Goal: Communication & Community: Answer question/provide support

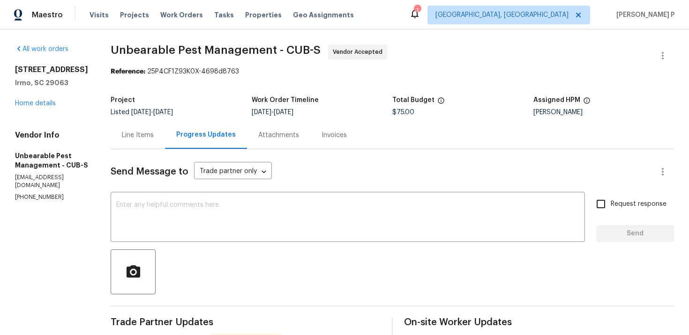
click at [148, 137] on div "Line Items" at bounding box center [138, 135] width 32 height 9
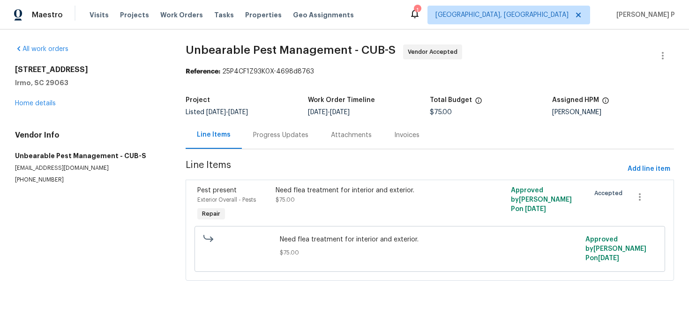
click at [286, 135] on div "Progress Updates" at bounding box center [280, 135] width 55 height 9
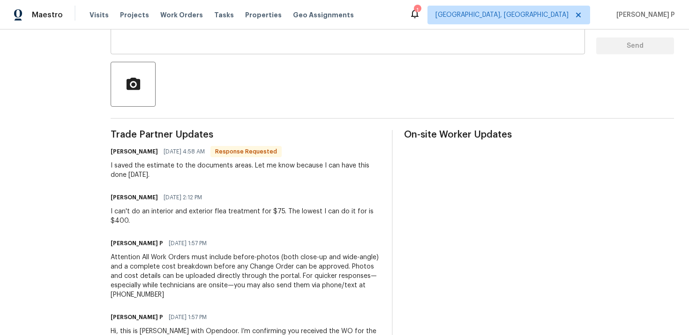
scroll to position [139, 0]
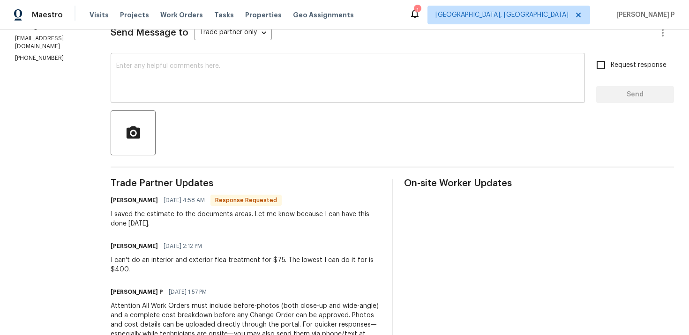
click at [241, 82] on textarea at bounding box center [347, 79] width 463 height 33
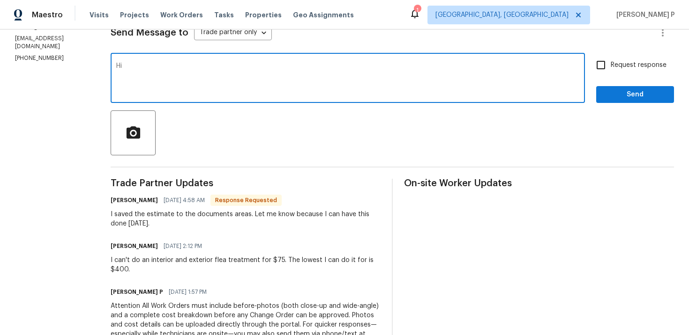
type textarea "H"
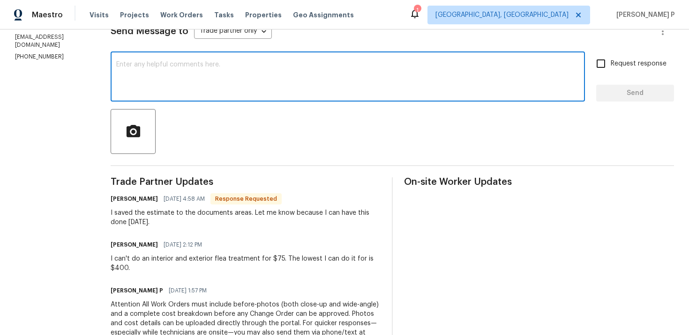
scroll to position [137, 0]
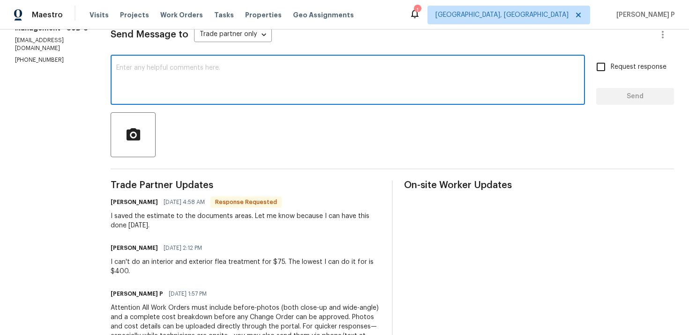
paste textarea "Thank you for accepting the work order"
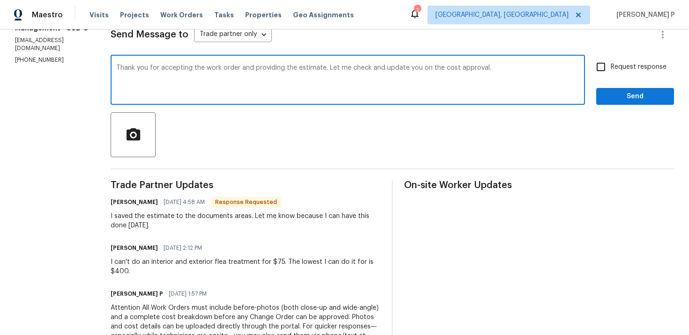
type textarea "Thank you for accepting the work order and providing the estimate. Let me check…"
click at [624, 92] on span "Send" at bounding box center [634, 97] width 63 height 12
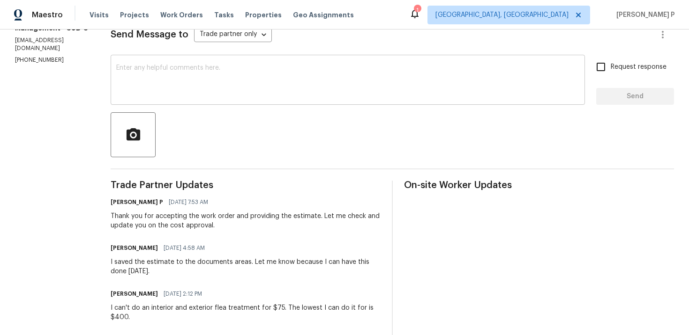
scroll to position [0, 0]
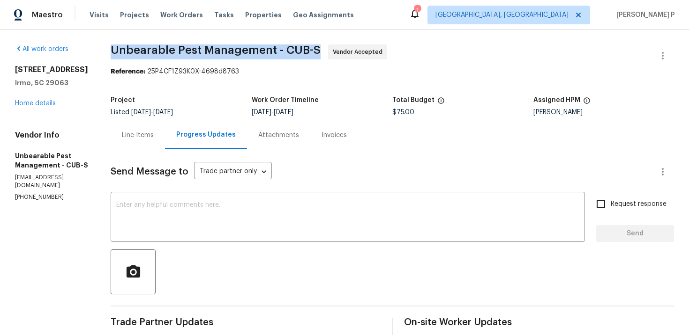
drag, startPoint x: 111, startPoint y: 50, endPoint x: 319, endPoint y: 51, distance: 207.5
click at [319, 51] on span "Unbearable Pest Management - CUB-S Vendor Accepted" at bounding box center [381, 55] width 541 height 22
copy span "Unbearable Pest Management - CUB-S"
click at [136, 139] on div "Line Items" at bounding box center [138, 135] width 32 height 9
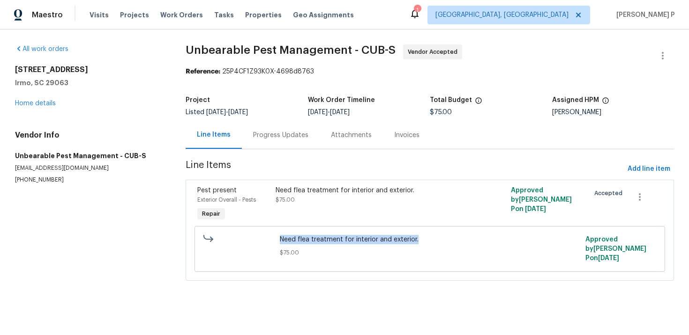
drag, startPoint x: 281, startPoint y: 240, endPoint x: 425, endPoint y: 242, distance: 144.3
click at [425, 242] on span "Need flea treatment for interior and exterior." at bounding box center [430, 239] width 300 height 9
copy span "Need flea treatment for interior and exterior."
click at [274, 134] on div "Progress Updates" at bounding box center [280, 135] width 55 height 9
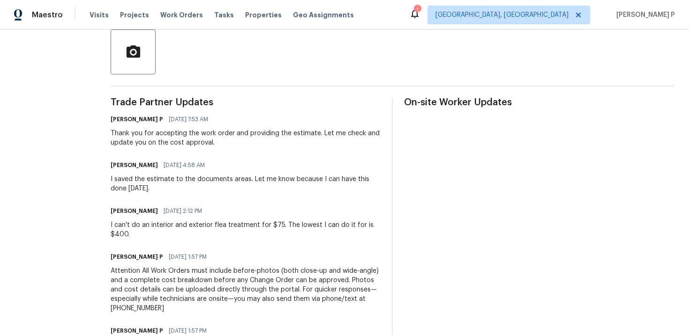
scroll to position [228, 0]
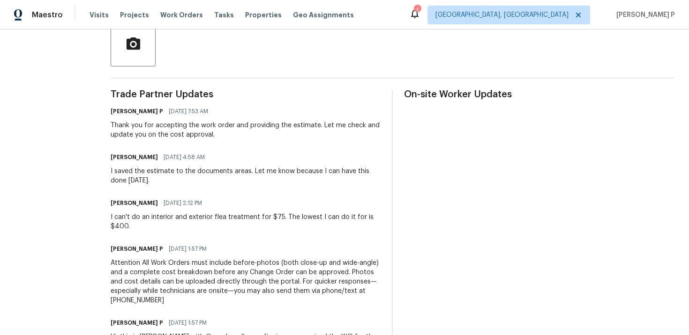
click at [112, 171] on div "I saved the estimate to the documents areas. Let me know because I can have thi…" at bounding box center [246, 176] width 270 height 19
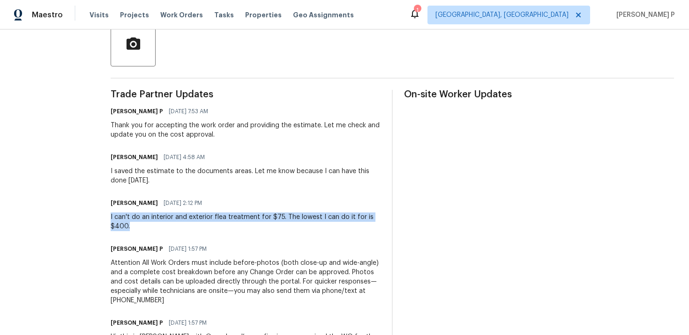
drag, startPoint x: 111, startPoint y: 216, endPoint x: 132, endPoint y: 226, distance: 23.3
click at [132, 226] on div "All work orders 105 Kenton Ct Irmo, SC 29063 Home details Vendor Info Unbearabl…" at bounding box center [344, 98] width 689 height 595
copy div "I can't do an interior and exterior flea treatment for $75. The lowest I can do…"
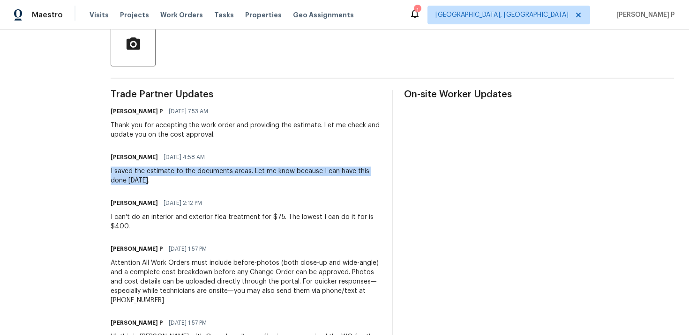
drag, startPoint x: 111, startPoint y: 170, endPoint x: 152, endPoint y: 179, distance: 41.3
click at [151, 179] on div "I saved the estimate to the documents areas. Let me know because I can have thi…" at bounding box center [246, 176] width 270 height 19
copy div "I saved the estimate to the documents areas. Let me know because I can have thi…"
click at [187, 159] on span "10/09/2025 4:58 AM" at bounding box center [183, 157] width 41 height 9
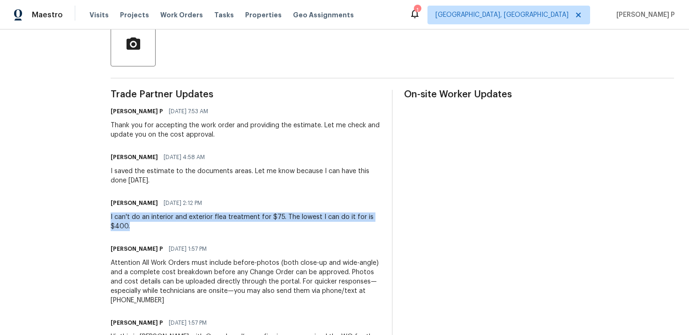
drag, startPoint x: 111, startPoint y: 215, endPoint x: 133, endPoint y: 226, distance: 25.6
click at [133, 226] on div "All work orders 105 Kenton Ct Irmo, SC 29063 Home details Vendor Info Unbearabl…" at bounding box center [344, 98] width 689 height 595
copy div "I can't do an interior and exterior flea treatment for $75. The lowest I can do…"
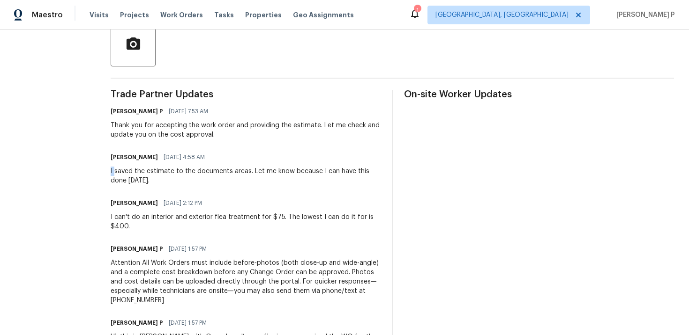
drag, startPoint x: 110, startPoint y: 170, endPoint x: 121, endPoint y: 170, distance: 11.2
click at [120, 170] on div "All work orders 105 Kenton Ct Irmo, SC 29063 Home details Vendor Info Unbearabl…" at bounding box center [344, 98] width 689 height 595
click at [121, 170] on div "I saved the estimate to the documents areas. Let me know because I can have thi…" at bounding box center [246, 176] width 270 height 19
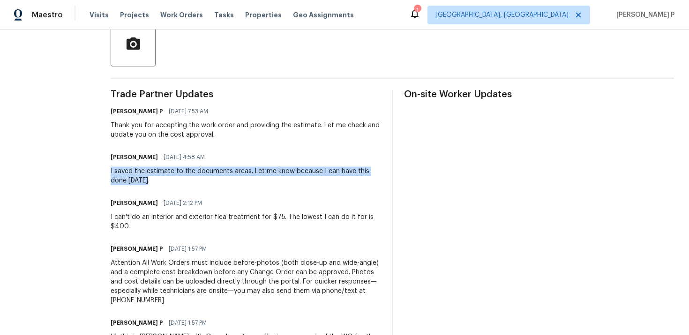
drag, startPoint x: 108, startPoint y: 170, endPoint x: 140, endPoint y: 182, distance: 34.5
click at [140, 182] on div "All work orders 105 Kenton Ct Irmo, SC 29063 Home details Vendor Info Unbearabl…" at bounding box center [344, 98] width 689 height 595
copy div "I saved the estimate to the documents areas. Let me know because I can have thi…"
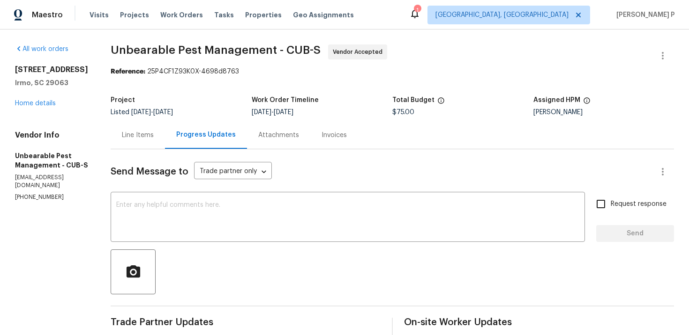
click at [120, 55] on span "Unbearable Pest Management - CUB-S" at bounding box center [216, 49] width 210 height 11
drag, startPoint x: 148, startPoint y: 72, endPoint x: 237, endPoint y: 72, distance: 89.5
click at [237, 72] on div "Reference: 25P4CF1Z93K0X-4698d8763" at bounding box center [392, 71] width 563 height 9
copy div "25P4CF1Z93K0X-4698d8763"
click at [121, 59] on span "Unbearable Pest Management - CUB-S Vendor Accepted" at bounding box center [381, 55] width 541 height 22
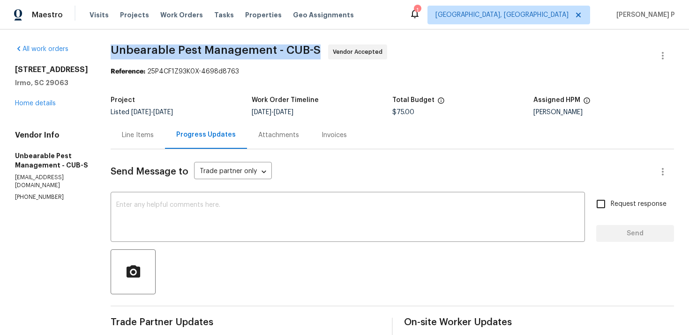
drag, startPoint x: 113, startPoint y: 48, endPoint x: 313, endPoint y: 46, distance: 200.0
click at [313, 46] on span "Unbearable Pest Management - CUB-S" at bounding box center [216, 49] width 210 height 11
copy span "Unbearable Pest Management - CUB-S"
click at [139, 134] on div "Line Items" at bounding box center [138, 135] width 32 height 9
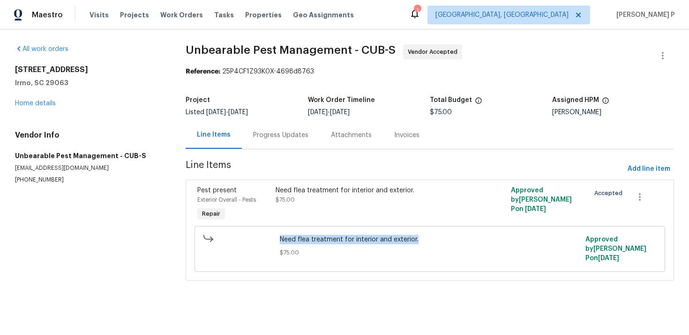
drag, startPoint x: 279, startPoint y: 240, endPoint x: 436, endPoint y: 237, distance: 157.4
click at [436, 237] on div "Need flea treatment for interior and exterior. $75.00" at bounding box center [429, 249] width 305 height 34
copy span "Need flea treatment for interior and exterior."
click at [301, 136] on div "Progress Updates" at bounding box center [280, 135] width 55 height 9
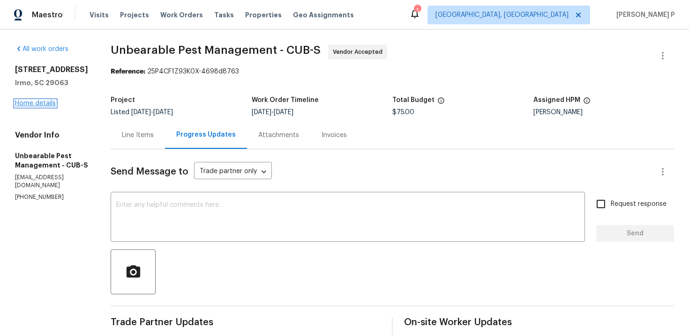
click at [37, 104] on link "Home details" at bounding box center [35, 103] width 41 height 7
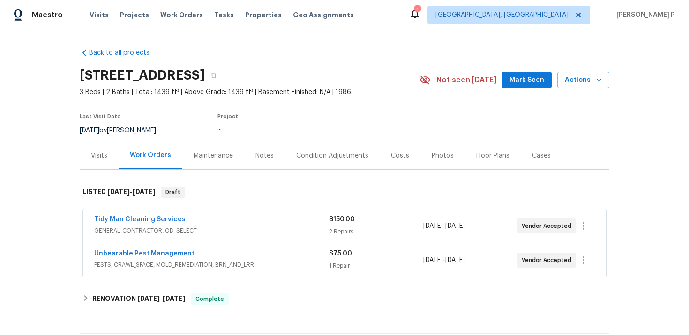
click at [126, 220] on link "Tidy Man Cleaning Services" at bounding box center [139, 219] width 91 height 7
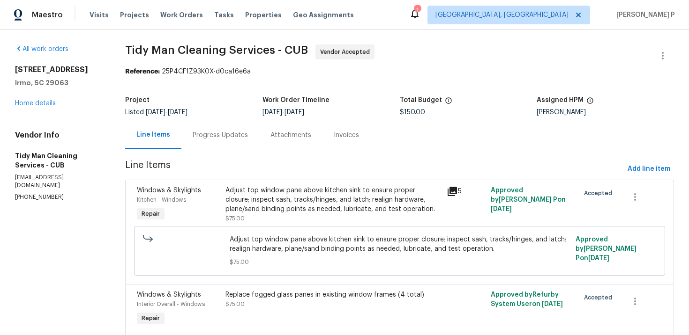
click at [213, 126] on div "Progress Updates" at bounding box center [220, 135] width 78 height 28
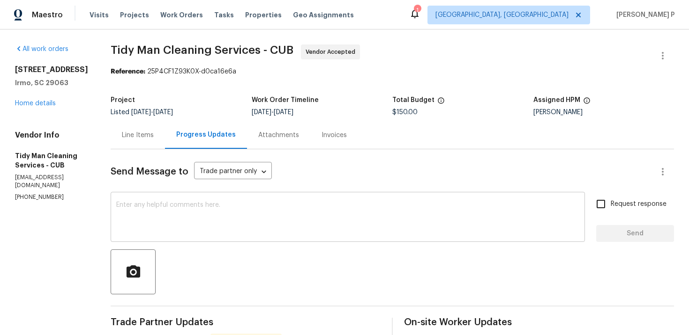
click at [130, 216] on textarea at bounding box center [347, 218] width 463 height 33
paste textarea "Thank you for accepting the work order and providing the scheduled date."
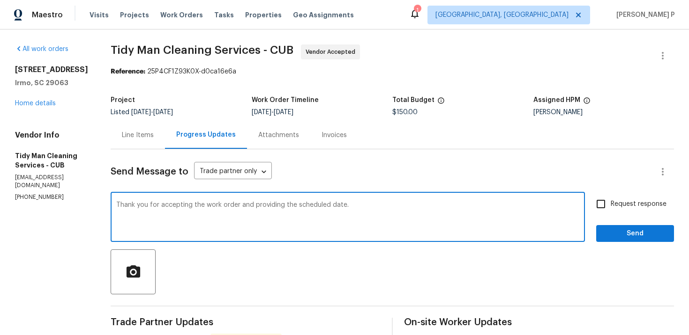
type textarea "Thank you for accepting the work order and providing the scheduled date."
click at [616, 207] on span "Request response" at bounding box center [638, 205] width 56 height 10
click at [610, 207] on input "Request response" at bounding box center [601, 204] width 20 height 20
checkbox input "true"
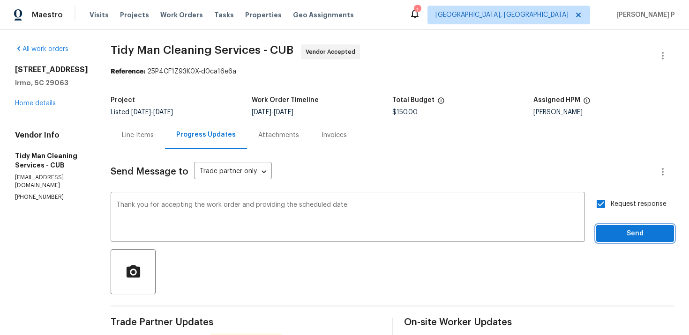
click at [617, 232] on span "Send" at bounding box center [634, 234] width 63 height 12
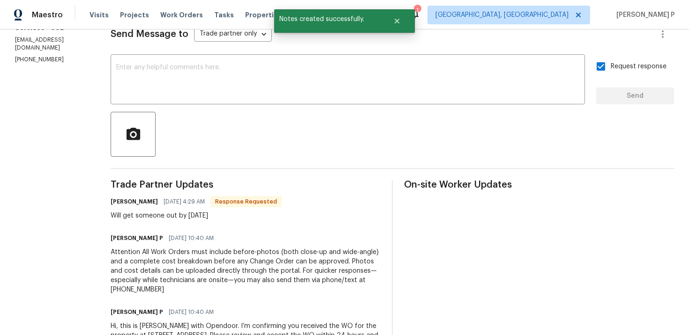
scroll to position [142, 0]
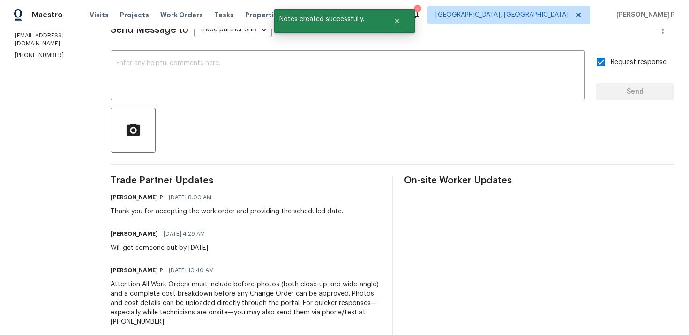
drag, startPoint x: 106, startPoint y: 247, endPoint x: 238, endPoint y: 245, distance: 132.6
click at [238, 245] on div "All work orders 105 Kenton Ct Irmo, SC 29063 Home details Vendor Info Tidy Man …" at bounding box center [344, 153] width 689 height 530
copy div "Will get someone out by tomorrow"
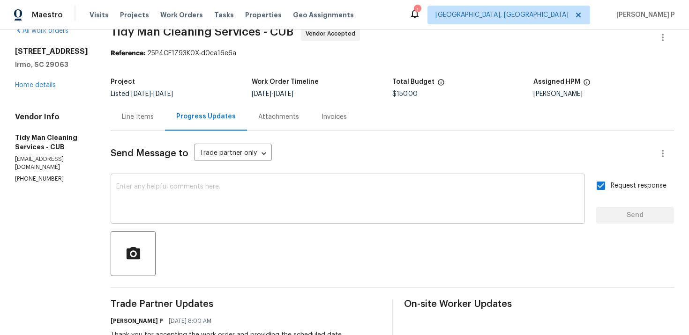
scroll to position [0, 0]
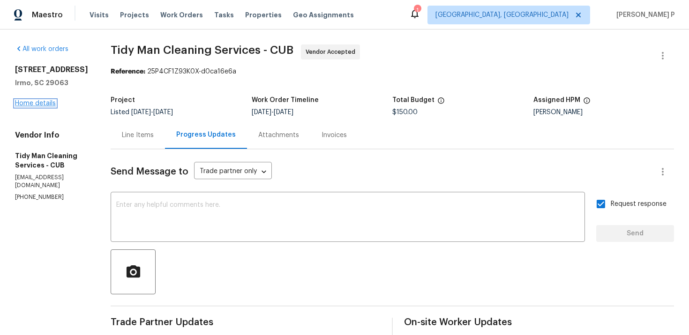
click at [47, 103] on link "Home details" at bounding box center [35, 103] width 41 height 7
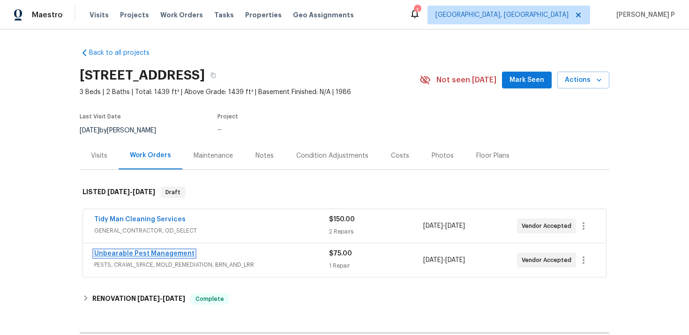
click at [136, 254] on link "Unbearable Pest Management" at bounding box center [144, 254] width 100 height 7
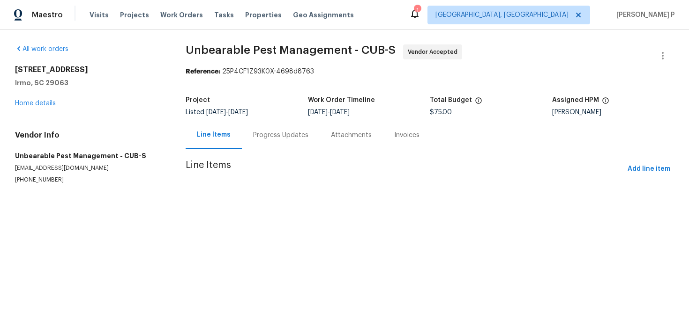
click at [266, 132] on div "Progress Updates" at bounding box center [280, 135] width 55 height 9
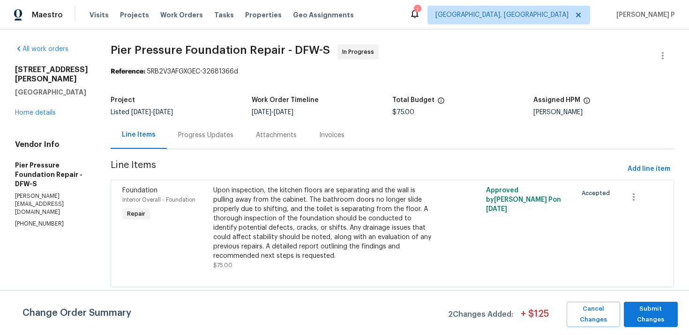
click at [187, 127] on div "Progress Updates" at bounding box center [206, 135] width 78 height 28
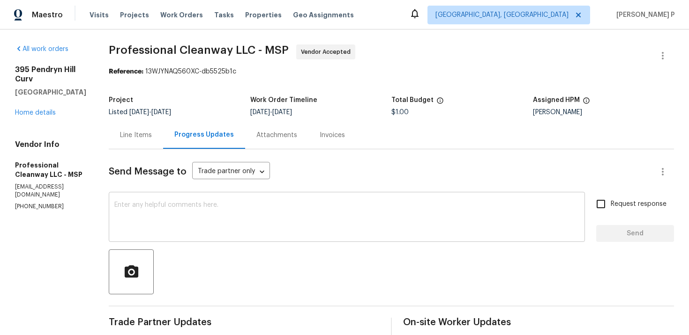
click at [169, 214] on textarea at bounding box center [346, 218] width 465 height 33
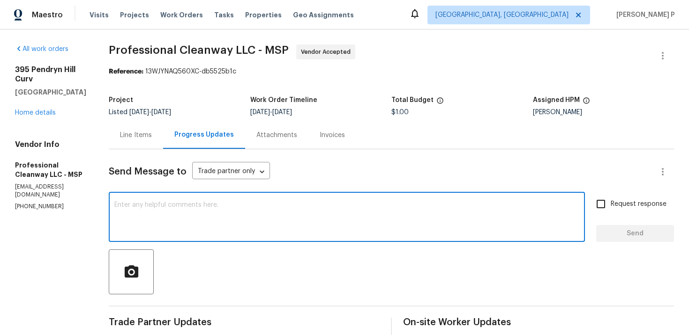
paste textarea "Thank you for accepting the work order. Could you please provide us with an upd…"
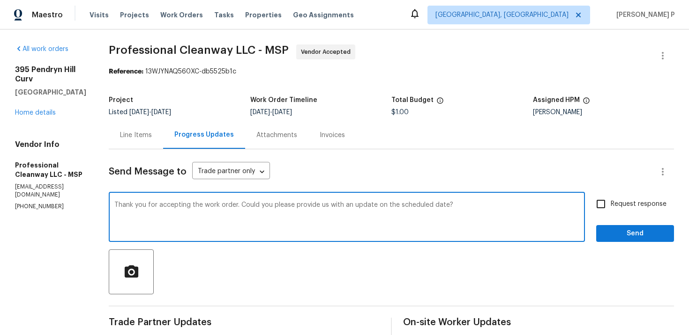
type textarea "Thank you for accepting the work order. Could you please provide us with an upd…"
click at [628, 197] on label "Request response" at bounding box center [628, 204] width 75 height 20
click at [610, 197] on input "Request response" at bounding box center [601, 204] width 20 height 20
checkbox input "true"
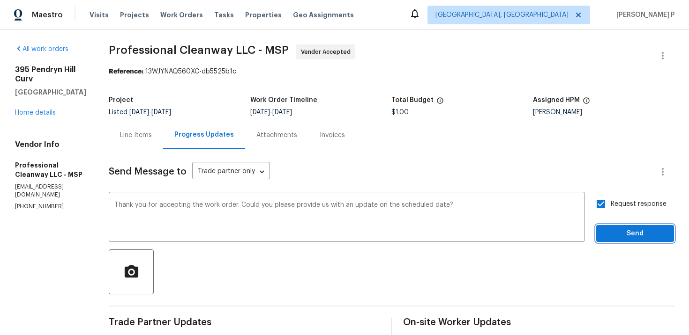
click at [625, 238] on span "Send" at bounding box center [634, 234] width 63 height 12
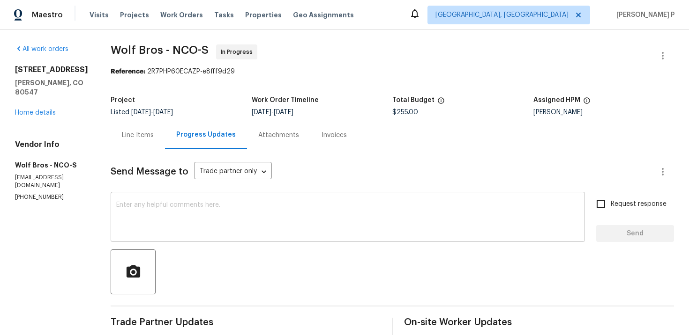
click at [207, 204] on textarea at bounding box center [347, 218] width 463 height 33
paste textarea "Could you please update us on the status of the work order?"
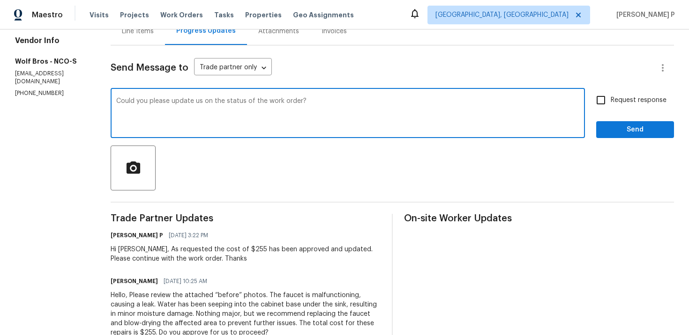
scroll to position [114, 0]
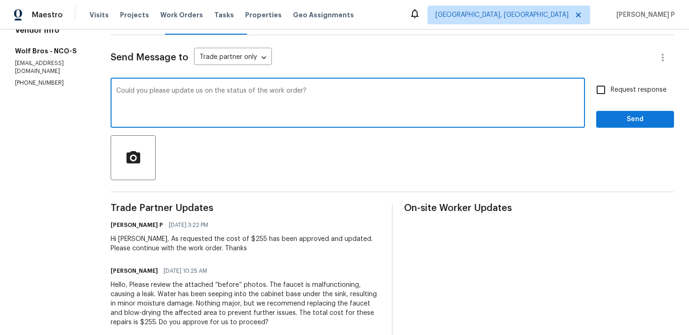
click at [116, 91] on textarea "Could you please update us on the status of the work order?" at bounding box center [347, 104] width 463 height 33
type textarea "Hi Mauricio, Could you please update us on the status of the work order?"
click at [633, 93] on span "Request response" at bounding box center [638, 90] width 56 height 10
click at [610, 93] on input "Request response" at bounding box center [601, 90] width 20 height 20
checkbox input "true"
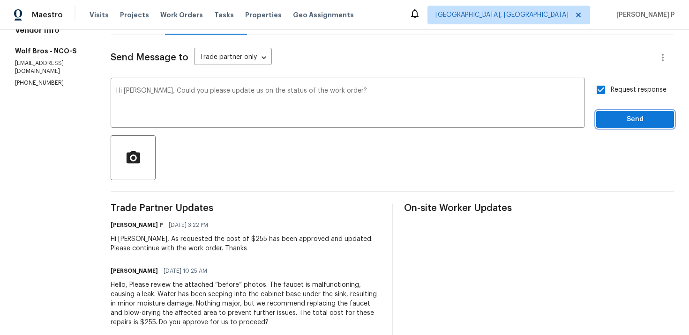
click at [626, 112] on button "Send" at bounding box center [635, 119] width 78 height 17
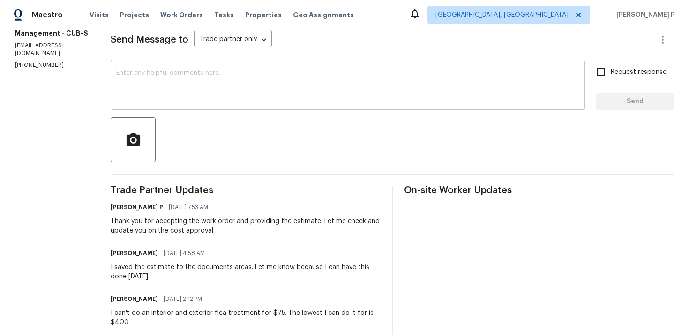
scroll to position [137, 0]
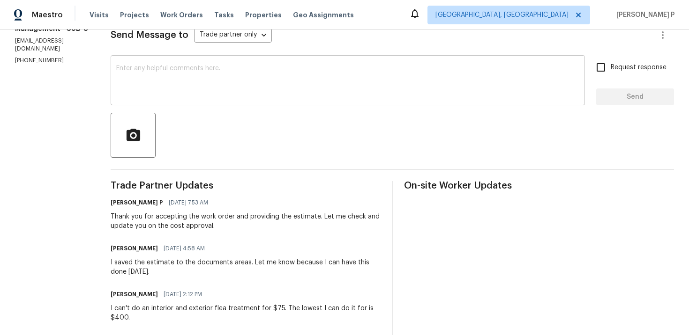
click at [204, 79] on textarea at bounding box center [347, 81] width 463 height 33
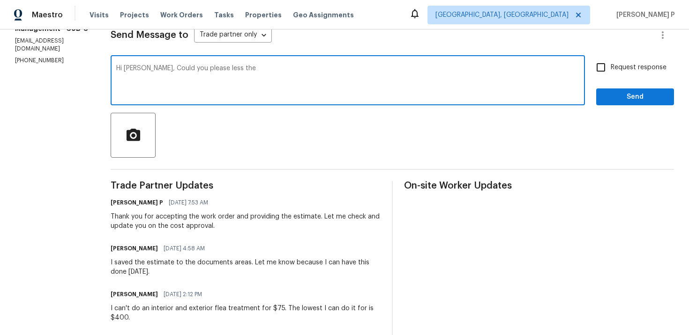
scroll to position [161, 0]
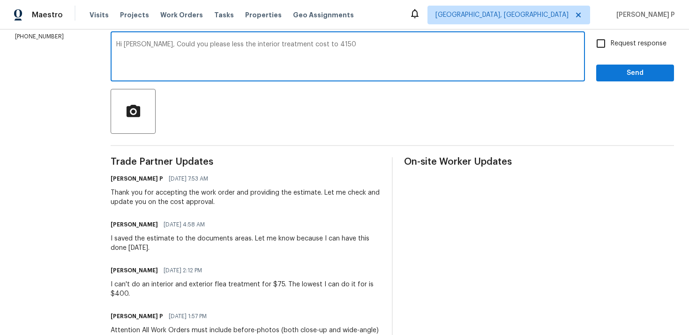
click at [309, 44] on textarea "Hi Dylan, Could you please less the interior treatment cost to 4150" at bounding box center [347, 57] width 463 height 33
drag, startPoint x: 148, startPoint y: 43, endPoint x: 382, endPoint y: 44, distance: 234.2
click at [380, 44] on textarea "Hi Dylan, Could you please less the interior treatment cost to $150" at bounding box center [347, 57] width 463 height 33
paste textarea "reduce the interior treatment cost to $150?"
type textarea "Hi Dylan, Could you please reduce the interior treatment cost to $150?"
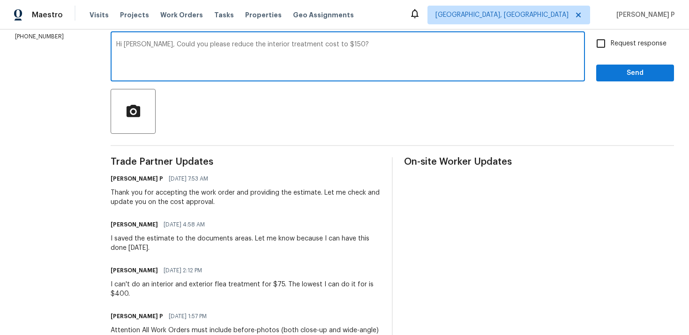
click at [621, 43] on span "Request response" at bounding box center [638, 44] width 56 height 10
click at [610, 43] on input "Request response" at bounding box center [601, 44] width 20 height 20
checkbox input "true"
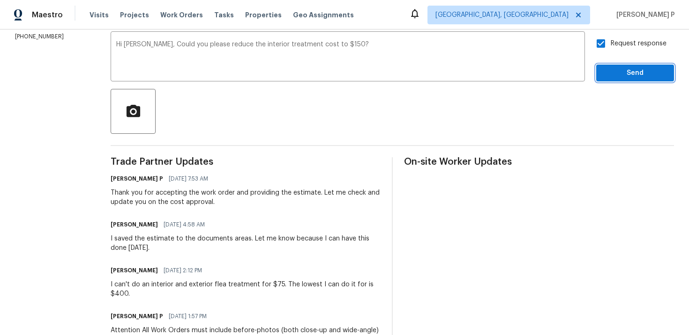
click at [618, 67] on span "Send" at bounding box center [634, 73] width 63 height 12
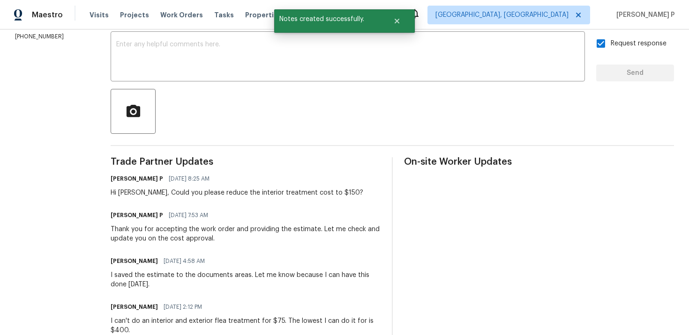
scroll to position [97, 0]
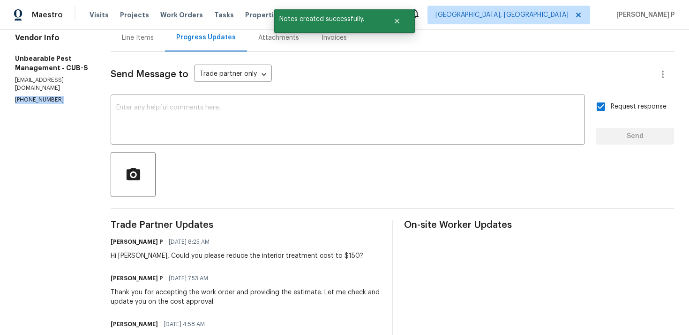
drag, startPoint x: 55, startPoint y: 90, endPoint x: 0, endPoint y: 92, distance: 54.8
click at [0, 91] on div "All work orders 105 Kenton Ct Irmo, SC 29063 Home details Vendor Info Unbearabl…" at bounding box center [344, 247] width 689 height 631
copy p "(864) 561-1024"
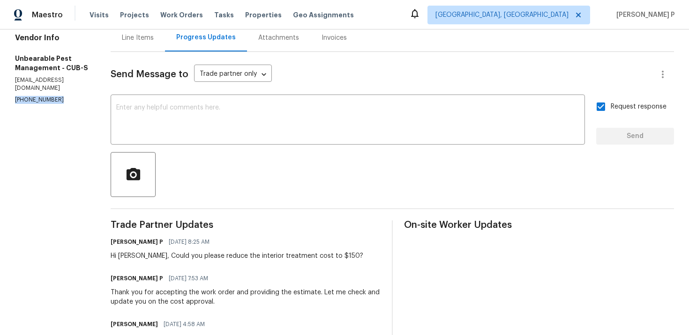
scroll to position [326, 0]
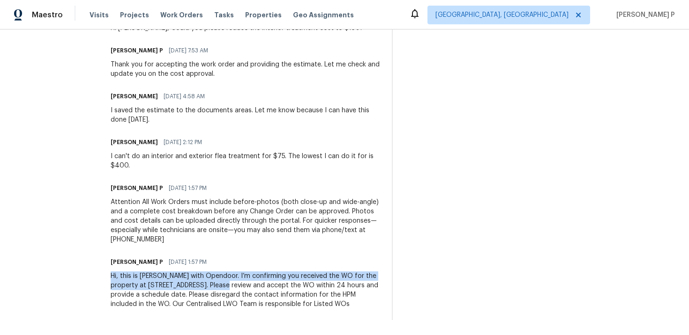
drag, startPoint x: 109, startPoint y: 274, endPoint x: 215, endPoint y: 286, distance: 106.6
click at [215, 286] on div "All work orders 105 Kenton Ct Irmo, SC 29063 Home details Vendor Info Unbearabl…" at bounding box center [344, 19] width 689 height 631
copy div "Hi, this is Ramyasri with Opendoor. I’m confirming you received the WO for the …"
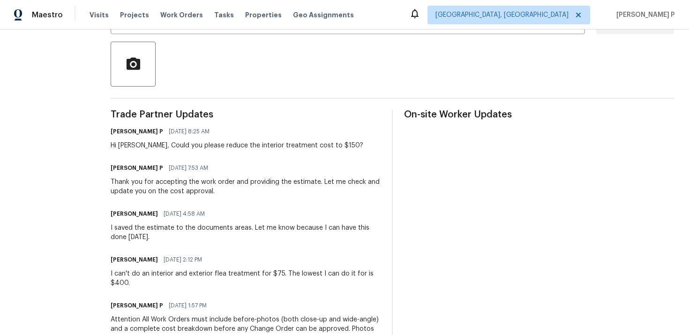
scroll to position [210, 0]
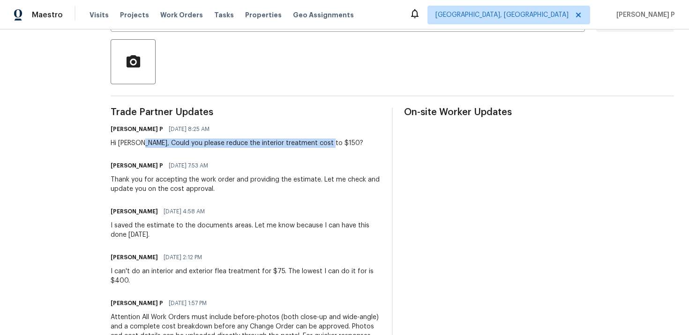
drag, startPoint x: 140, startPoint y: 141, endPoint x: 334, endPoint y: 143, distance: 194.4
click at [334, 143] on div "Ramyasri P 10/09/2025 8:25 AM Hi Dylan, Could you please reduce the interior tr…" at bounding box center [246, 135] width 270 height 25
copy div "Could you please reduce the interior treatment cost to $150?"
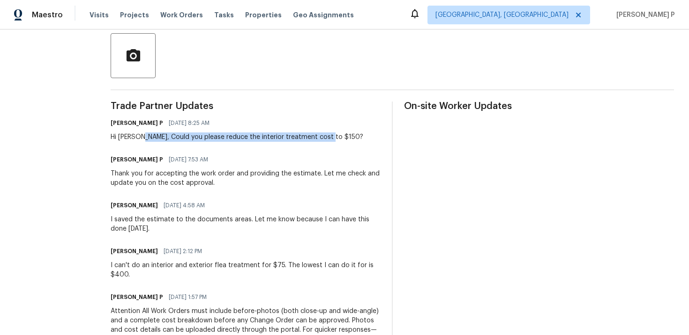
click at [262, 153] on div "Ramyasri P 10/09/2025 7:53 AM" at bounding box center [246, 159] width 270 height 13
drag, startPoint x: 142, startPoint y: 136, endPoint x: 343, endPoint y: 141, distance: 201.0
click at [343, 141] on div "Ramyasri P 10/09/2025 8:25 AM Hi Dylan, Could you please reduce the interior tr…" at bounding box center [246, 129] width 270 height 25
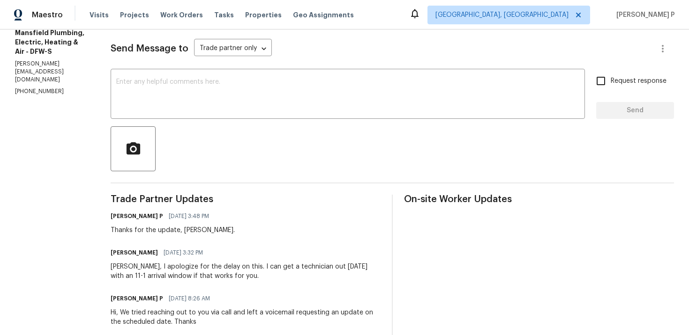
scroll to position [117, 0]
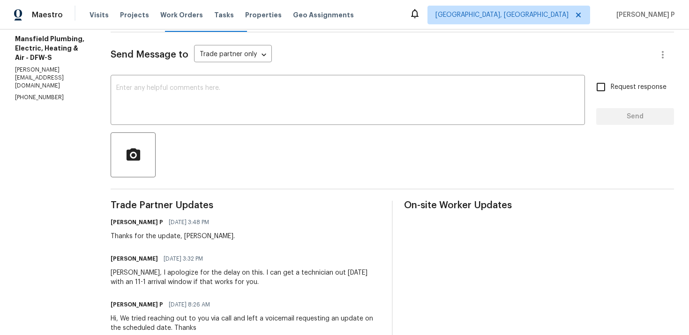
click at [249, 118] on div "x ​" at bounding box center [348, 101] width 474 height 48
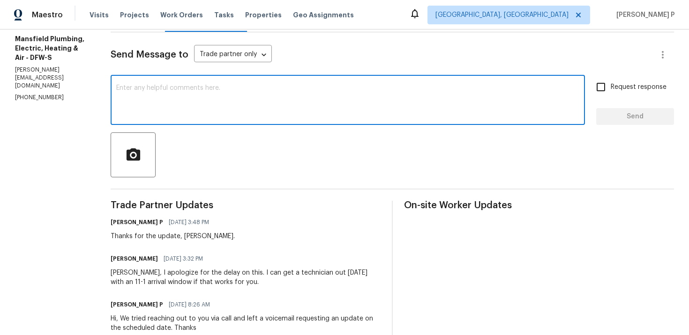
click at [249, 118] on div "x ​" at bounding box center [348, 101] width 474 height 48
click at [218, 113] on textarea at bounding box center [347, 101] width 463 height 33
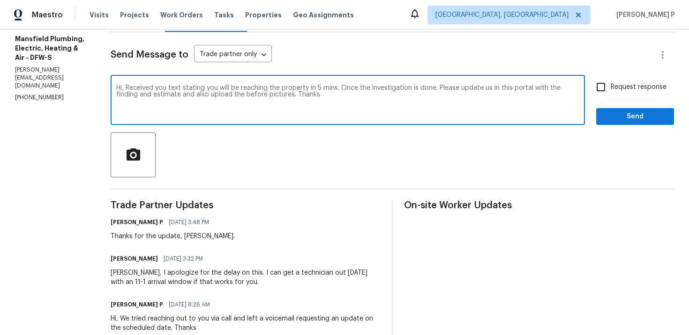
drag, startPoint x: 148, startPoint y: 88, endPoint x: 244, endPoint y: 92, distance: 96.6
click at [244, 92] on textarea "Hi, Received you text stating you will be reaching the property in 5 mins. Once…" at bounding box center [347, 101] width 463 height 33
click at [186, 90] on textarea "Hi, Received you text stating you will be reaching the property in 5 mins. Once…" at bounding box center [347, 101] width 463 height 33
click at [188, 89] on textarea "Hi, Received you text stating you will be reaching the property in 5 mins. Once…" at bounding box center [347, 101] width 463 height 33
drag, startPoint x: 148, startPoint y: 88, endPoint x: 313, endPoint y: 95, distance: 164.5
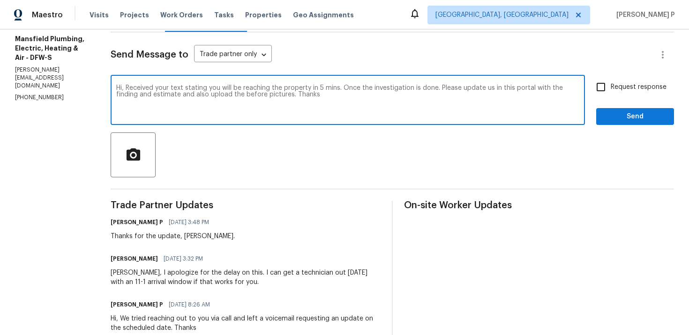
click at [313, 95] on textarea "Hi, Received your text stating you will be reaching the property in 5 mins. Onc…" at bounding box center [347, 101] width 463 height 33
paste textarea "We received your text that you’ll arrive at the property in five minutes. After…"
type textarea "Hi, We received your text that you’ll arrive at the property in five minutes. A…"
click at [609, 88] on input "Request response" at bounding box center [601, 87] width 20 height 20
checkbox input "true"
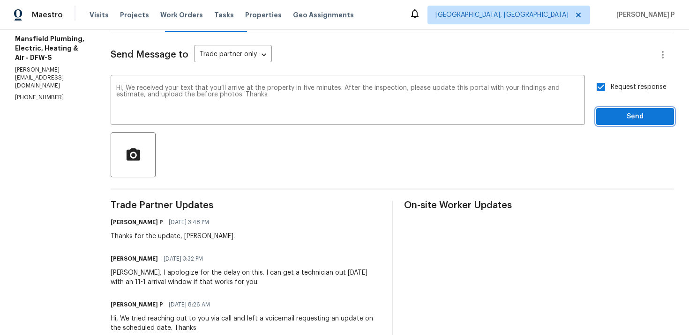
click at [613, 120] on span "Send" at bounding box center [634, 117] width 63 height 12
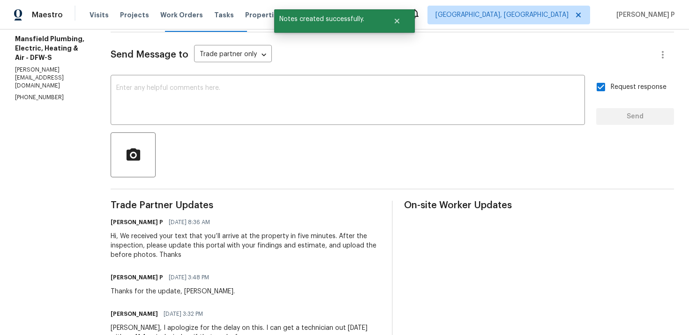
scroll to position [190, 0]
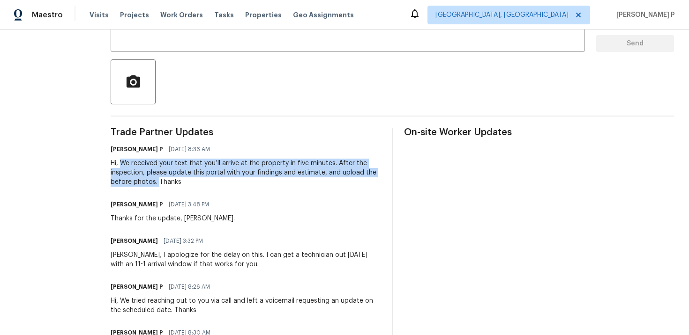
drag, startPoint x: 143, startPoint y: 163, endPoint x: 190, endPoint y: 182, distance: 50.9
click at [190, 182] on div "Hi, We received your text that you’ll arrive at the property in five minutes. A…" at bounding box center [246, 173] width 270 height 28
copy div "We received your text that you’ll arrive at the property in five minutes. After…"
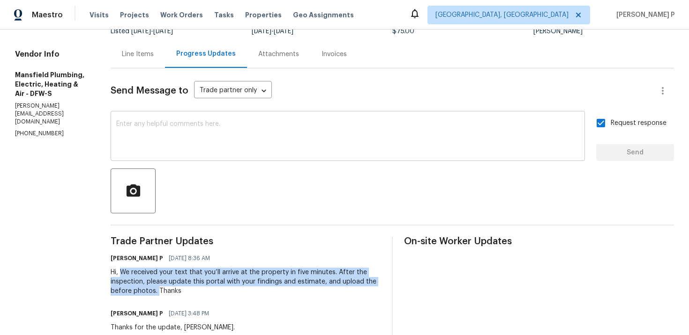
scroll to position [0, 0]
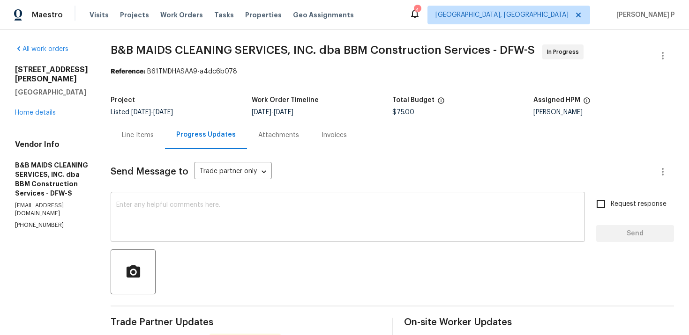
click at [217, 197] on div "x ​" at bounding box center [348, 218] width 474 height 48
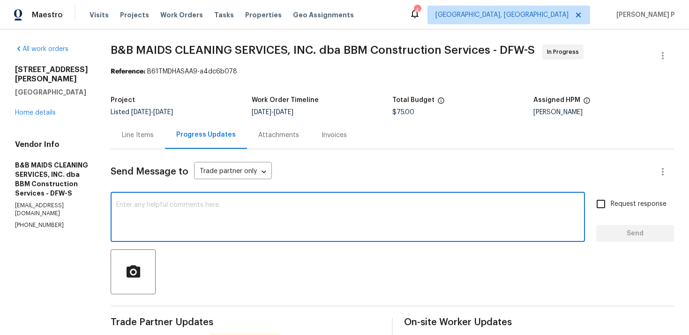
paste textarea "Thank you for accepting the work order. Could you please provide us with an upd…"
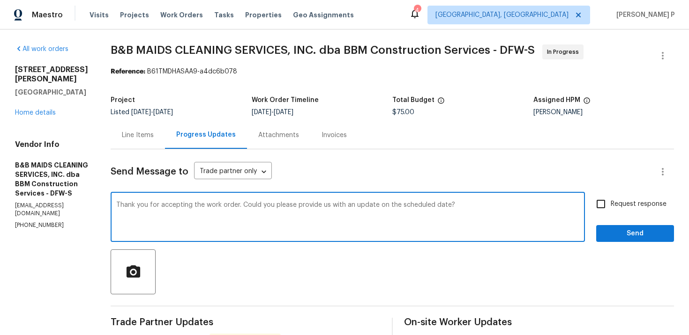
type textarea "Thank you for accepting the work order. Could you please provide us with an upd…"
click at [608, 203] on input "Request response" at bounding box center [601, 204] width 20 height 20
checkbox input "true"
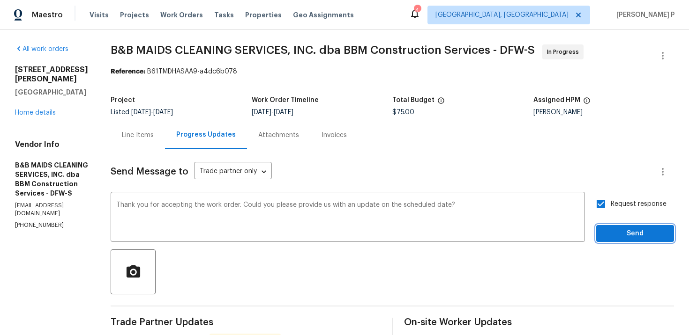
click at [617, 233] on span "Send" at bounding box center [634, 234] width 63 height 12
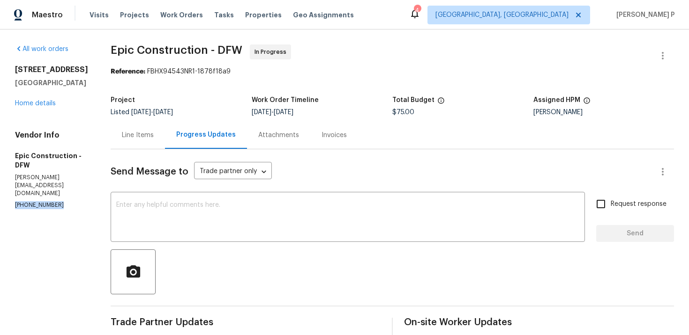
drag, startPoint x: 56, startPoint y: 193, endPoint x: 13, endPoint y: 195, distance: 43.6
click at [13, 195] on div "All work orders 3909 Whitetail Dr Denton, TX 76208 Home details Vendor Info Epi…" at bounding box center [344, 281] width 689 height 503
copy p "(214) 208-1878"
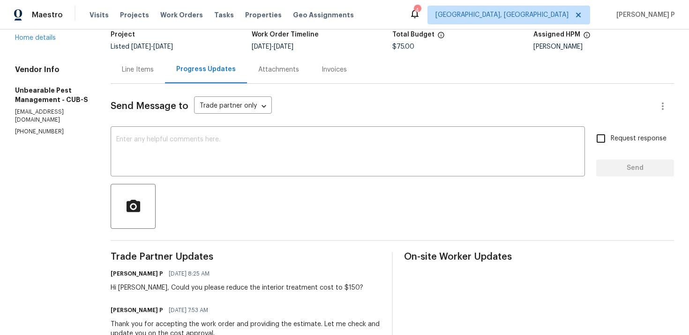
scroll to position [57, 0]
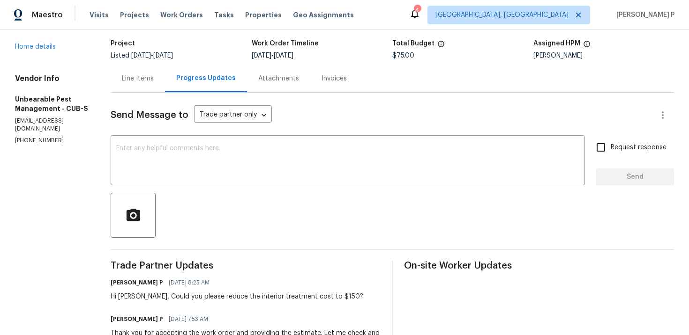
click at [133, 85] on div "Line Items" at bounding box center [138, 79] width 54 height 28
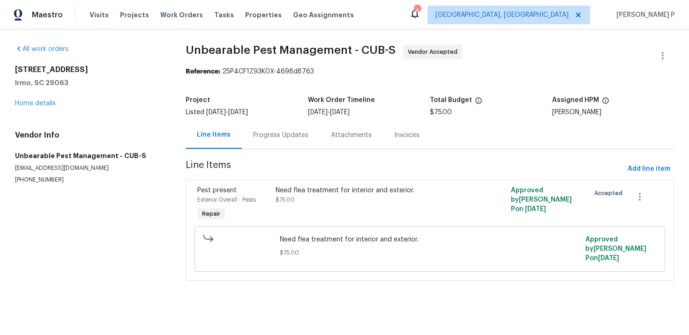
click at [261, 205] on div "Pest present Exterior Overall - Pests Repair" at bounding box center [233, 204] width 78 height 43
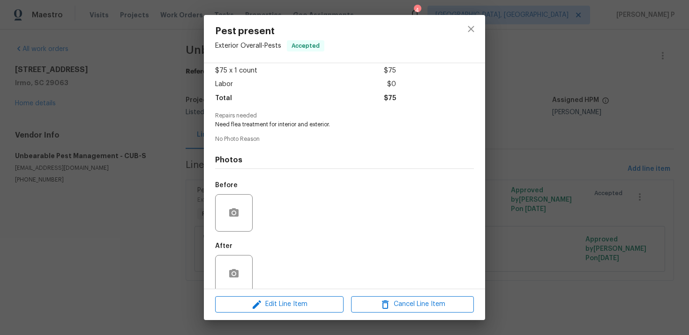
scroll to position [65, 0]
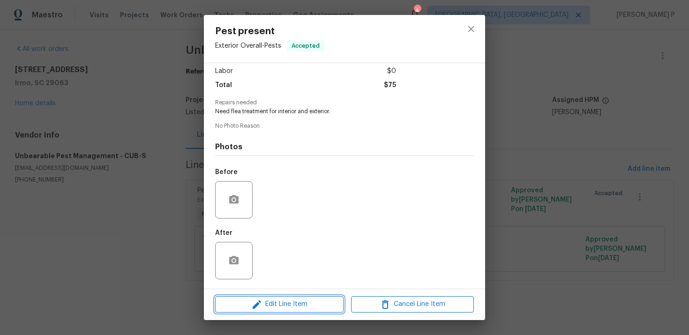
click at [286, 308] on span "Edit Line Item" at bounding box center [279, 305] width 123 height 12
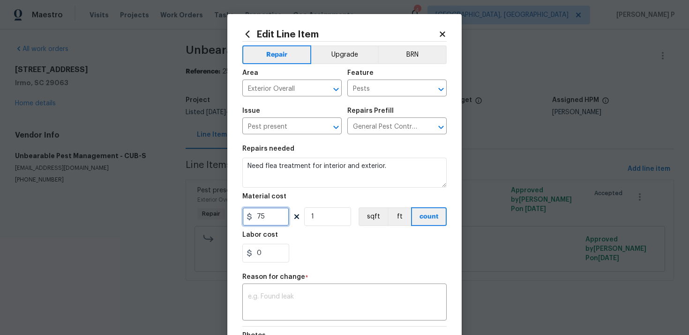
click at [263, 219] on input "75" at bounding box center [265, 216] width 47 height 19
type input "300"
click at [288, 294] on textarea at bounding box center [344, 304] width 193 height 20
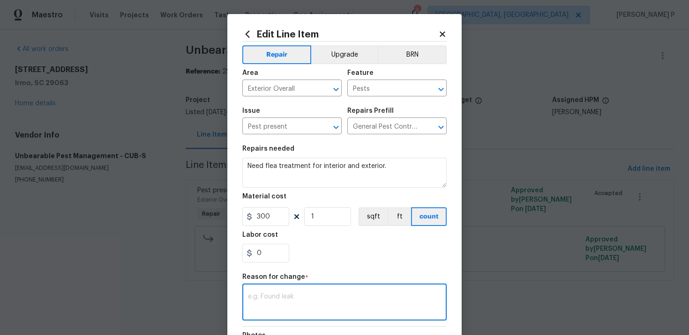
paste textarea "(RP) Updated cost per BR team approval."
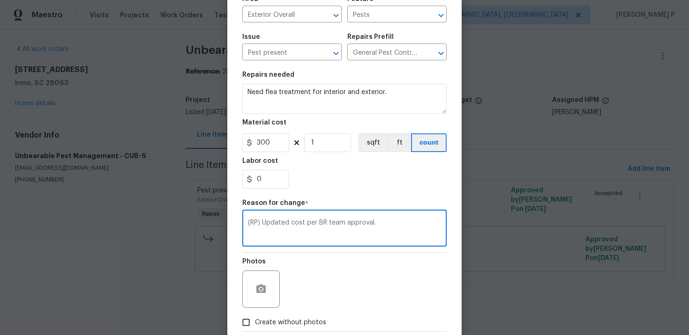
scroll to position [126, 0]
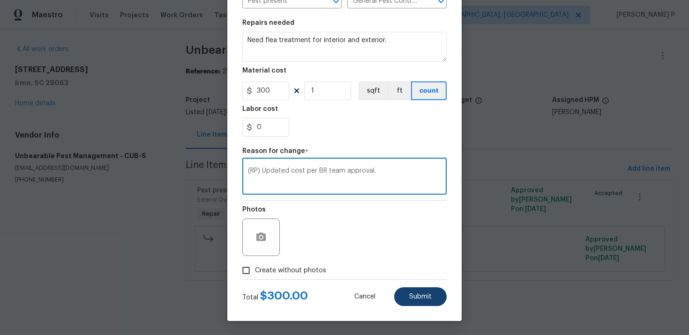
type textarea "(RP) Updated cost per BR team approval."
click at [428, 300] on span "Submit" at bounding box center [420, 297] width 22 height 7
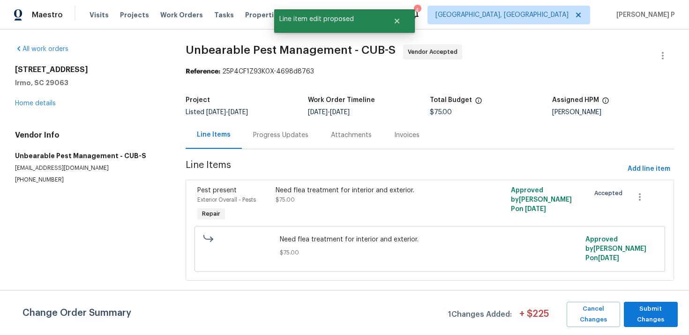
scroll to position [0, 0]
click at [648, 324] on span "Submit Changes" at bounding box center [650, 315] width 44 height 22
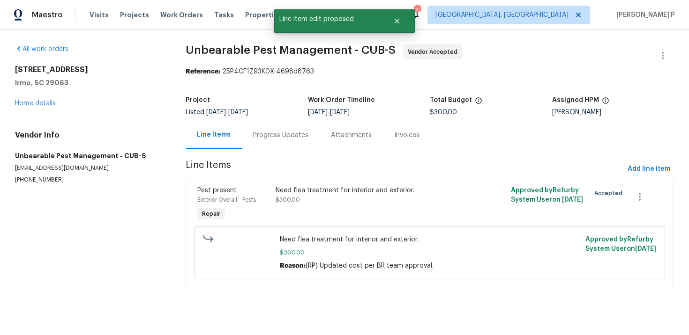
click at [281, 138] on div "Progress Updates" at bounding box center [280, 135] width 55 height 9
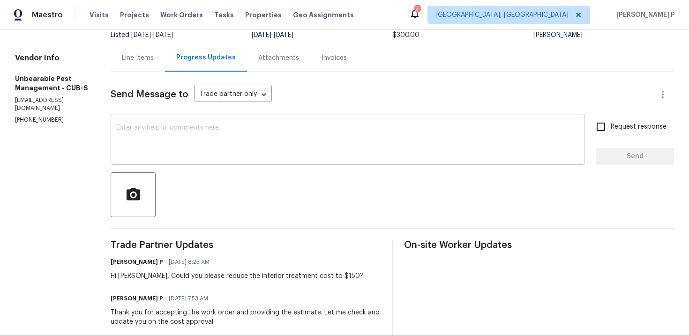
scroll to position [81, 0]
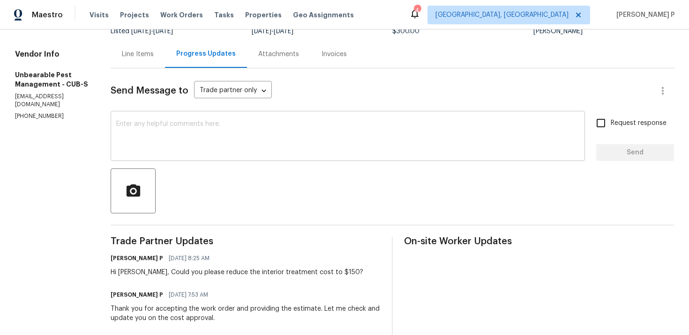
click at [230, 127] on textarea at bounding box center [347, 137] width 463 height 33
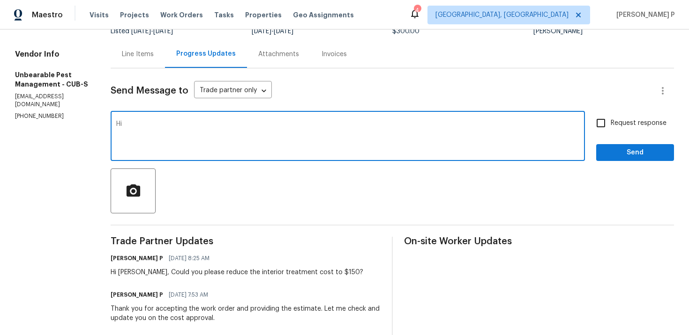
type textarea "H"
drag, startPoint x: 363, startPoint y: 123, endPoint x: 332, endPoint y: 125, distance: 31.9
click at [332, 125] on textarea "As discussed via text you confirmed that the cost of $300 is good. As requested…" at bounding box center [347, 137] width 463 height 33
click at [398, 127] on textarea "As discussed via text you confirmed that the cost of $300 is good. As discussed…" at bounding box center [347, 137] width 463 height 33
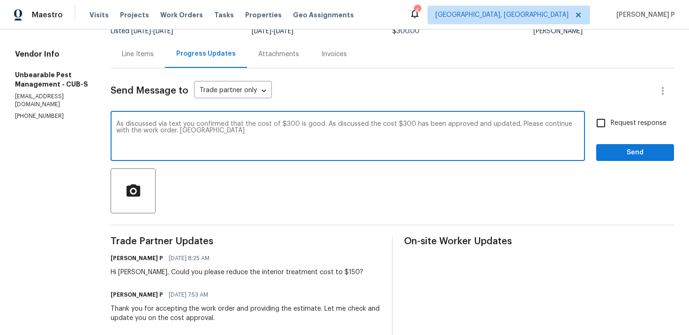
click at [177, 131] on textarea "As discussed via text you confirmed that the cost of $300 is good. As discussed…" at bounding box center [347, 137] width 463 height 33
click at [175, 131] on textarea "As discussed via text you confirmed that the cost of $300 is good. As discussed…" at bounding box center [347, 137] width 463 height 33
click at [175, 130] on textarea "As discussed via text you confirmed that the cost of $300 is good. As discussed…" at bounding box center [347, 137] width 463 height 33
drag, startPoint x: 118, startPoint y: 123, endPoint x: 164, endPoint y: 132, distance: 47.2
click at [164, 132] on textarea "As discussed via text you confirmed that the cost of $300 is good. As discussed…" at bounding box center [347, 137] width 463 height 33
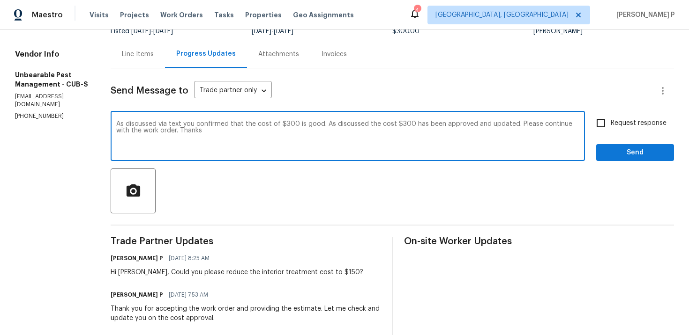
paste textarea "confirmed via text, the $300 price is acceptable. It’s been approved and update…"
click at [420, 125] on textarea "As confirmed via text, the $300 price is acceptable. It’s been approved and upd…" at bounding box center [347, 137] width 463 height 33
click at [424, 124] on textarea "As confirmed via text, the $300 price is acceptable. It’s been approved and upd…" at bounding box center [347, 137] width 463 height 33
click at [487, 125] on textarea "As confirmed via text, the $300 price is acceptable. It’s been approved and upd…" at bounding box center [347, 137] width 463 height 33
type textarea "As confirmed via text, the $300 price is acceptable. It’s been approved and upd…"
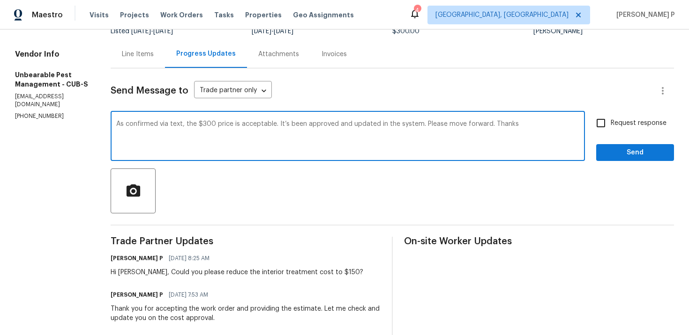
click at [599, 123] on input "Request response" at bounding box center [601, 123] width 20 height 20
checkbox input "true"
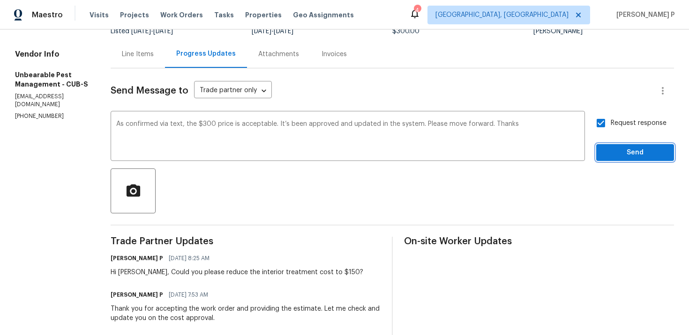
click at [618, 152] on span "Send" at bounding box center [634, 153] width 63 height 12
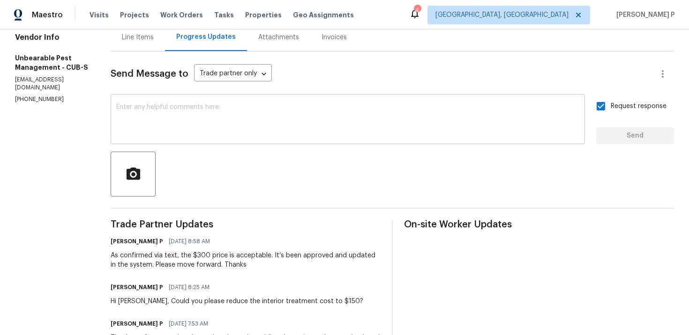
scroll to position [153, 0]
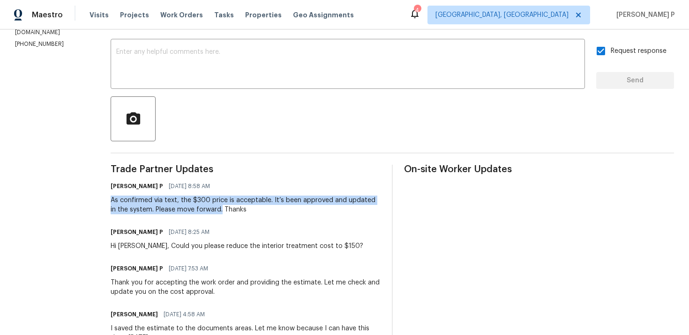
drag, startPoint x: 111, startPoint y: 200, endPoint x: 214, endPoint y: 209, distance: 103.4
click at [214, 209] on div "As confirmed via text, the $300 price is acceptable. It’s been approved and upd…" at bounding box center [246, 205] width 270 height 19
copy div "As confirmed via text, the $300 price is acceptable. It’s been approved and upd…"
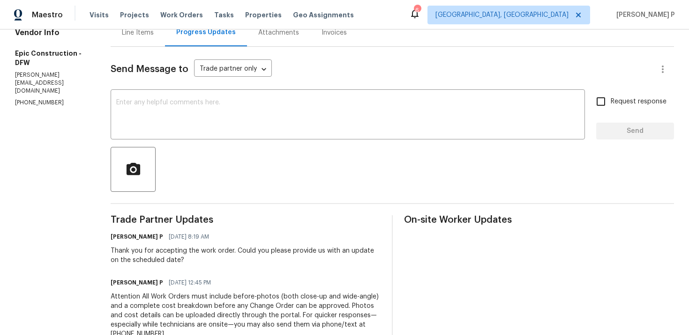
scroll to position [111, 0]
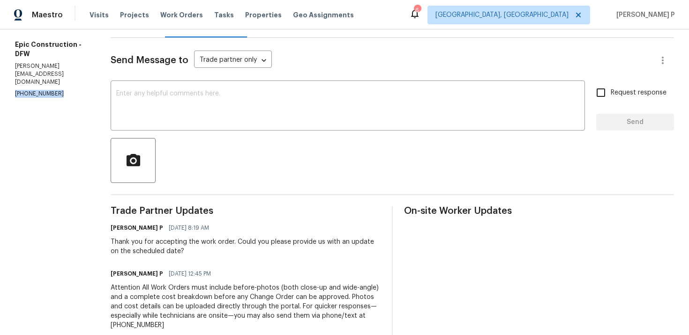
drag, startPoint x: 57, startPoint y: 85, endPoint x: 0, endPoint y: 87, distance: 57.2
click at [0, 86] on div "All work orders [STREET_ADDRESS][PERSON_NAME] Home details Vendor Info Epic Con…" at bounding box center [344, 169] width 689 height 503
copy p "[PHONE_NUMBER]"
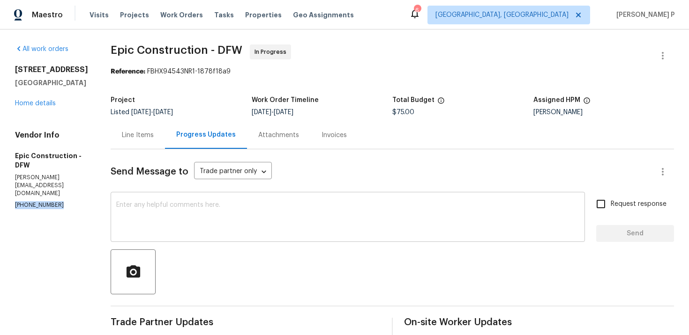
scroll to position [197, 0]
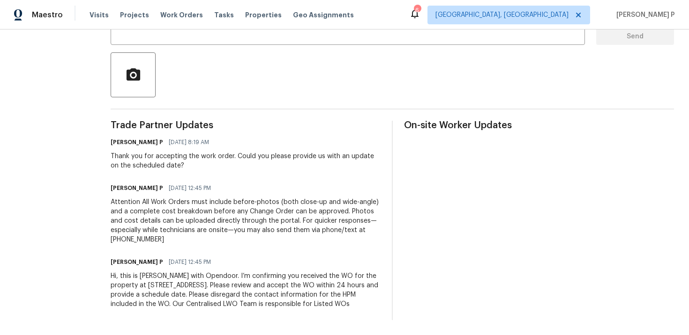
click at [111, 277] on div "Hi, this is [PERSON_NAME] with Opendoor. I’m confirming you received the WO for…" at bounding box center [246, 290] width 270 height 37
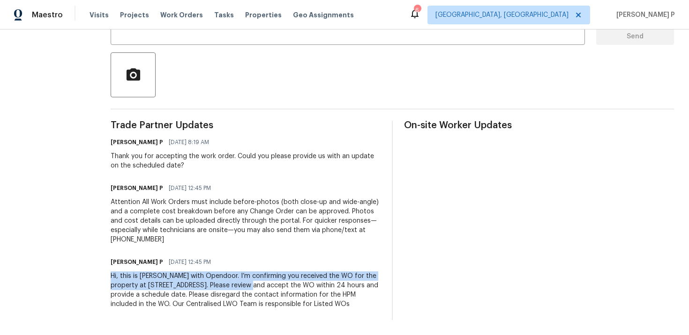
drag, startPoint x: 107, startPoint y: 275, endPoint x: 229, endPoint y: 284, distance: 122.5
click at [229, 284] on div "Hi, this is [PERSON_NAME] with Opendoor. I’m confirming you received the WO for…" at bounding box center [246, 290] width 270 height 37
copy div "Hi, this is [PERSON_NAME] with Opendoor. I’m confirming you received the WO for…"
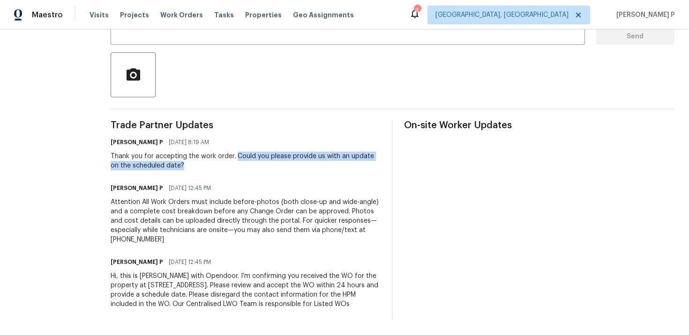
drag, startPoint x: 231, startPoint y: 155, endPoint x: 237, endPoint y: 167, distance: 13.4
click at [237, 167] on div "Thank you for accepting the work order. Could you please provide us with an upd…" at bounding box center [246, 161] width 270 height 19
copy div "Could you please provide us with an update on the scheduled date?"
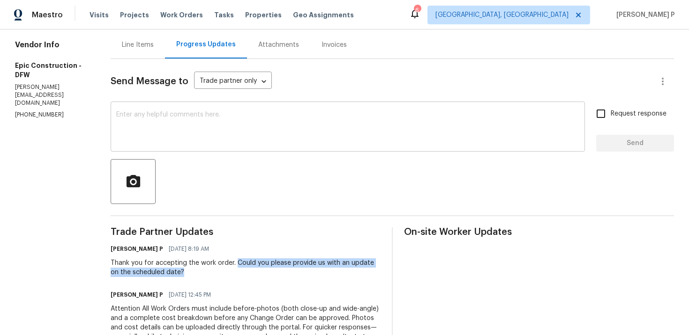
scroll to position [101, 0]
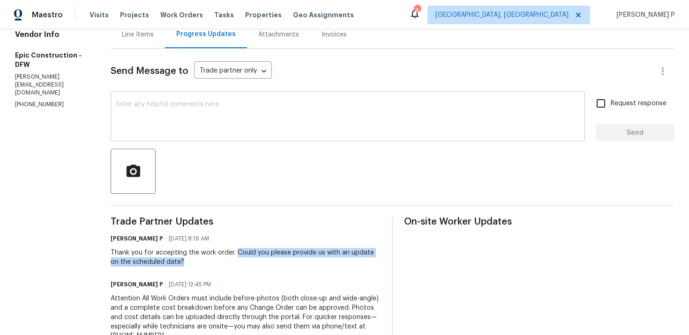
click at [198, 98] on div "x ​" at bounding box center [348, 118] width 474 height 48
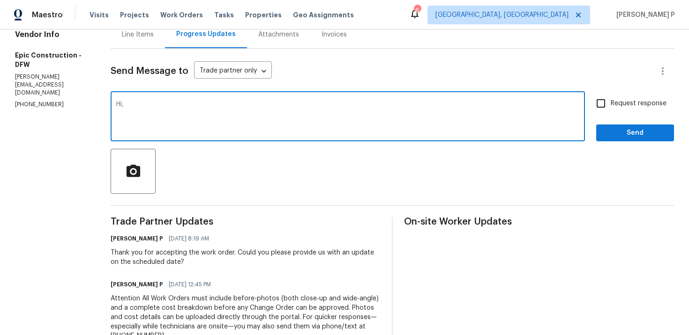
paste textarea "We tried reaching out to you via text to ask for an update on the scheduled dat…"
type textarea "Hi, We tried reaching out to you via text to ask for an update on the scheduled…"
click at [621, 110] on label "Request response" at bounding box center [628, 104] width 75 height 20
click at [610, 110] on input "Request response" at bounding box center [601, 104] width 20 height 20
checkbox input "true"
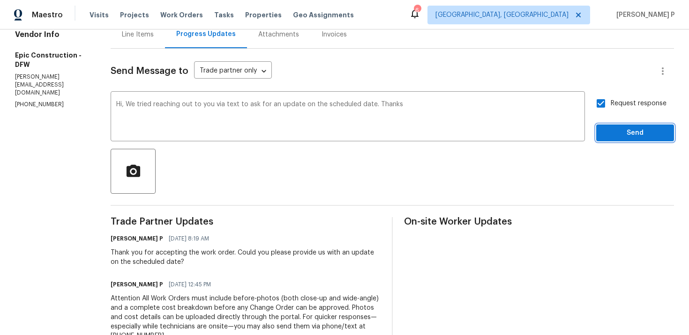
click at [618, 132] on span "Send" at bounding box center [634, 133] width 63 height 12
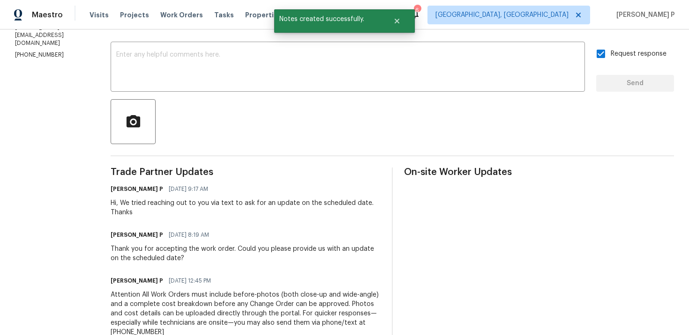
scroll to position [156, 0]
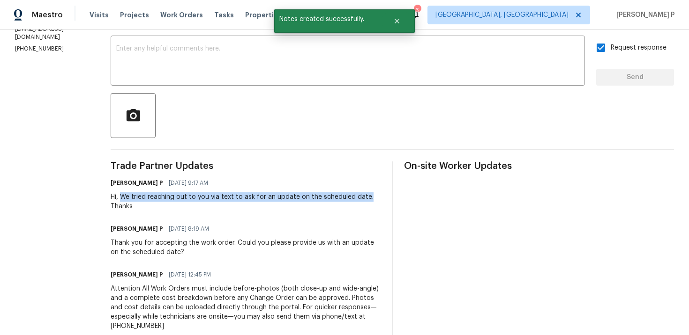
drag, startPoint x: 117, startPoint y: 194, endPoint x: 377, endPoint y: 199, distance: 260.5
click at [377, 199] on div "Hi, We tried reaching out to you via text to ask for an update on the scheduled…" at bounding box center [246, 202] width 270 height 19
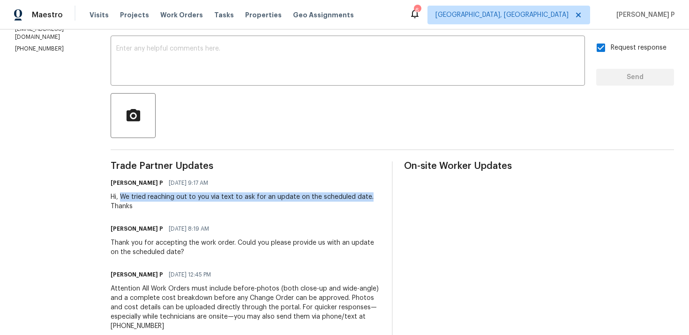
copy div "We tried reaching out to you via text to ask for an update on the scheduled dat…"
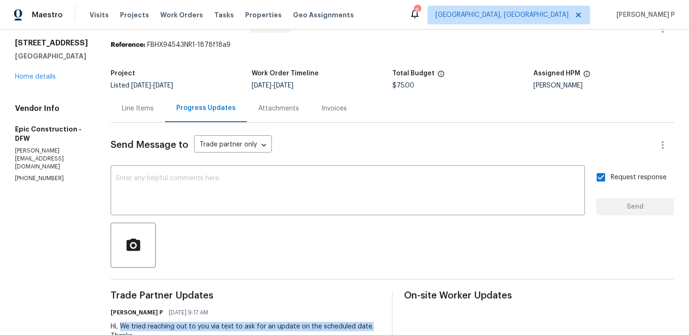
scroll to position [0, 0]
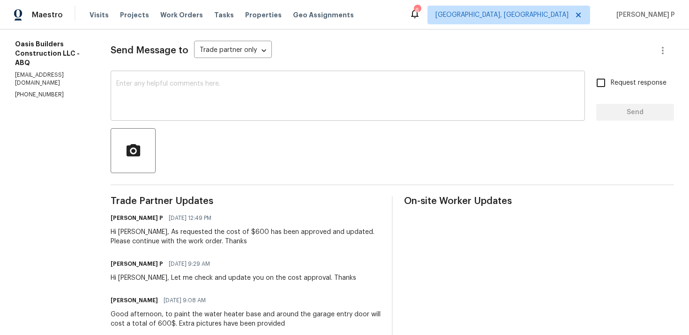
scroll to position [132, 0]
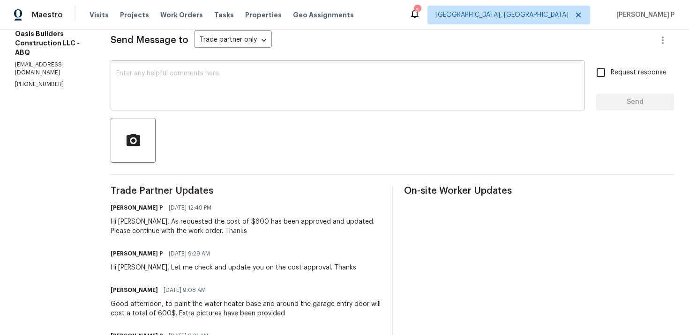
click at [175, 67] on div "x ​" at bounding box center [348, 87] width 474 height 48
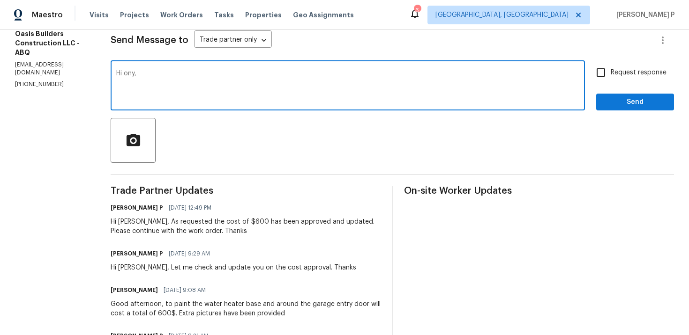
paste textarea "Could you please update us on the status of the work order?"
click at [126, 72] on textarea "Hi ony, Could you please update us on the status of the work order?" at bounding box center [347, 86] width 463 height 33
click at [384, 82] on textarea "Hi Tony, Could you please update us on the status of the work order?" at bounding box center [347, 86] width 463 height 33
type textarea "Hi Tony, Could you please update us on the status of the work order?"
click at [610, 74] on input "Request response" at bounding box center [601, 73] width 20 height 20
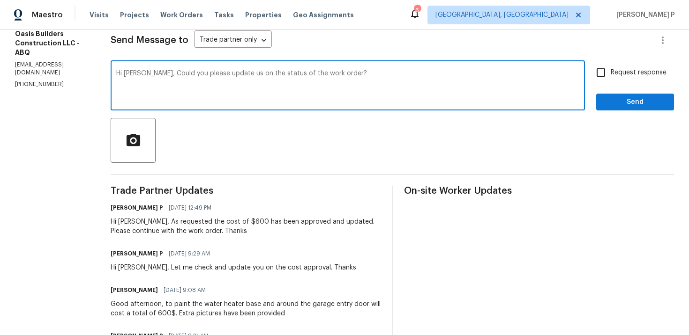
checkbox input "true"
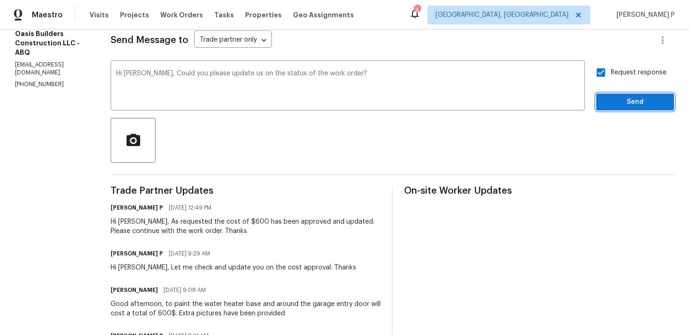
click at [614, 103] on span "Send" at bounding box center [634, 102] width 63 height 12
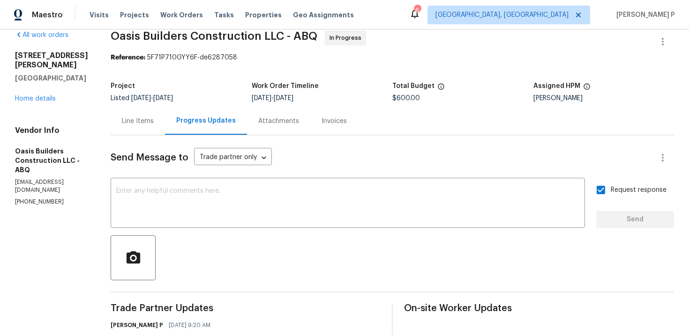
scroll to position [0, 0]
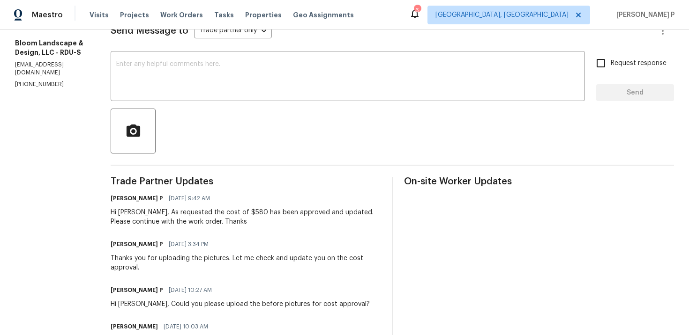
scroll to position [117, 0]
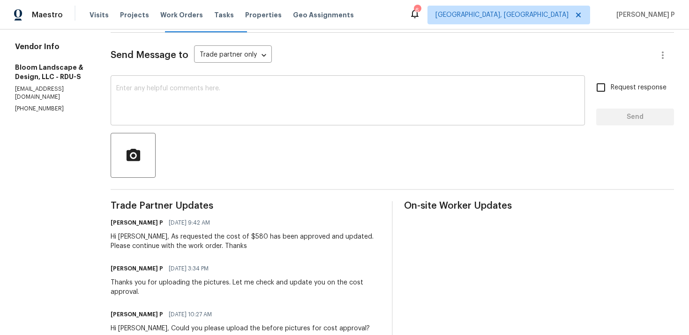
click at [212, 116] on textarea at bounding box center [347, 101] width 463 height 33
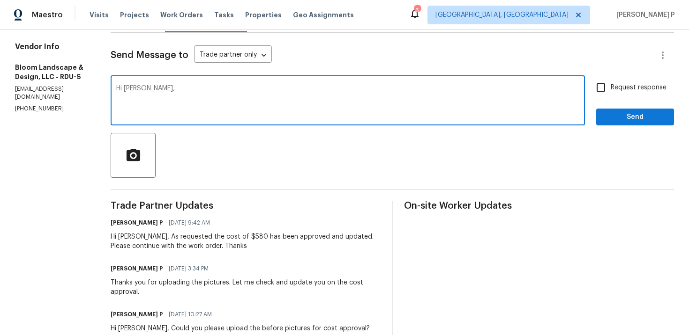
paste textarea "Could you please update us on the status of the work order?"
type textarea "Hi Leila, Could you please update us on the status of the work order?"
click at [616, 88] on span "Request response" at bounding box center [638, 88] width 56 height 10
click at [610, 88] on input "Request response" at bounding box center [601, 88] width 20 height 20
checkbox input "true"
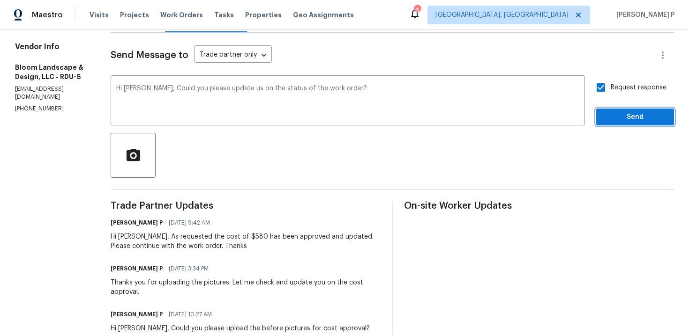
click at [614, 121] on span "Send" at bounding box center [634, 117] width 63 height 12
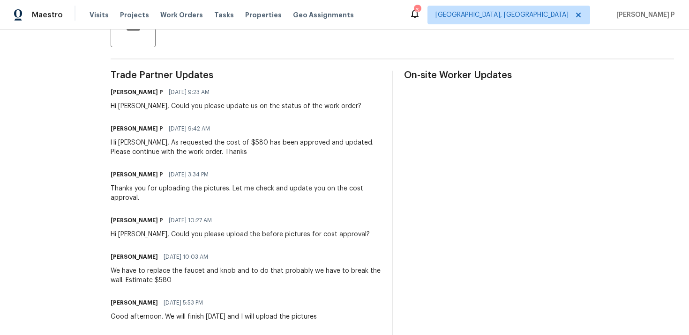
scroll to position [0, 0]
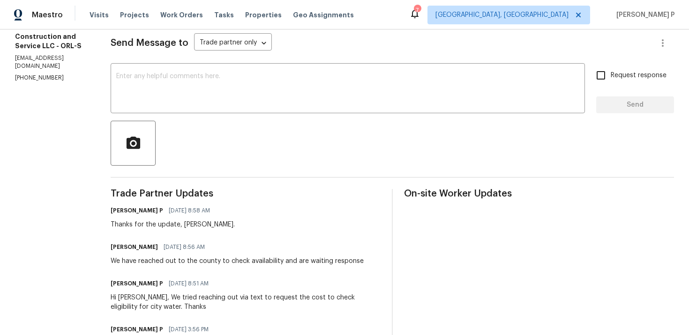
scroll to position [130, 0]
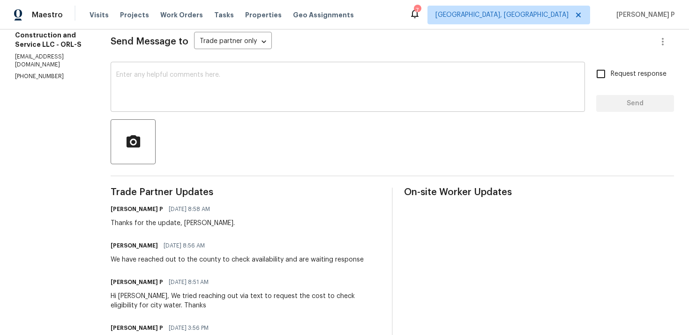
click at [280, 79] on textarea at bounding box center [347, 88] width 463 height 33
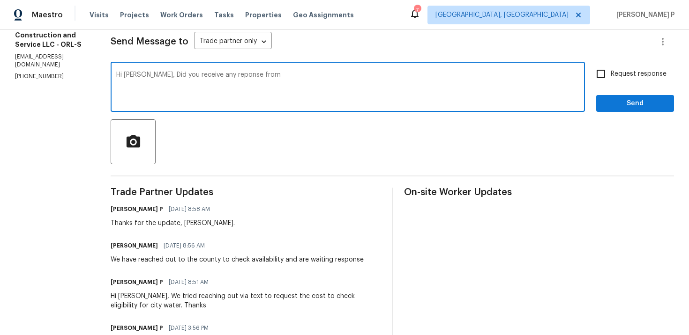
click at [229, 74] on textarea "Hi [PERSON_NAME], Did you receive any reponse from" at bounding box center [347, 88] width 463 height 33
click at [283, 75] on textarea "Hi [PERSON_NAME], Did you receive any response from" at bounding box center [347, 88] width 463 height 33
drag, startPoint x: 162, startPoint y: 76, endPoint x: 354, endPoint y: 82, distance: 191.7
click at [351, 81] on textarea "Hi [PERSON_NAME], Did you receive any response from county" at bounding box center [347, 88] width 463 height 33
paste textarea "Have you received any response from the county?"
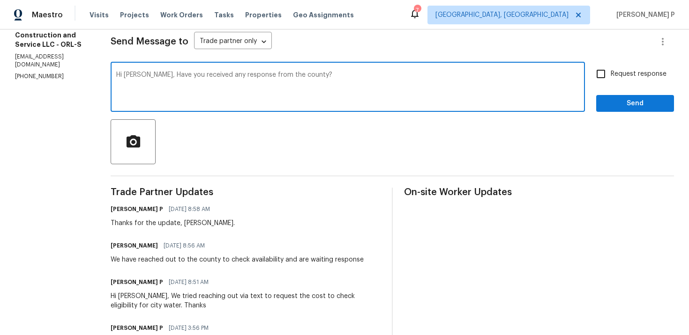
type textarea "Hi [PERSON_NAME], Have you received any response from the county?"
click at [615, 80] on label "Request response" at bounding box center [628, 74] width 75 height 20
click at [610, 80] on input "Request response" at bounding box center [601, 74] width 20 height 20
checkbox input "true"
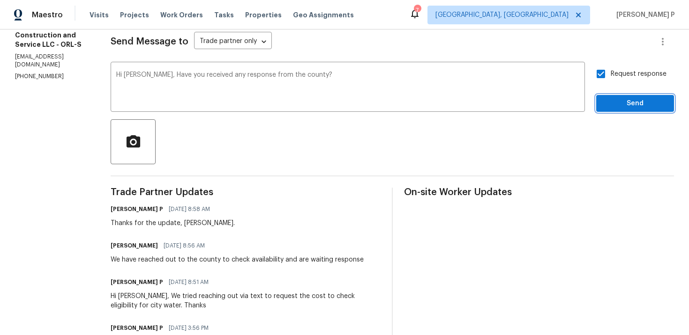
click at [617, 111] on button "Send" at bounding box center [635, 103] width 78 height 17
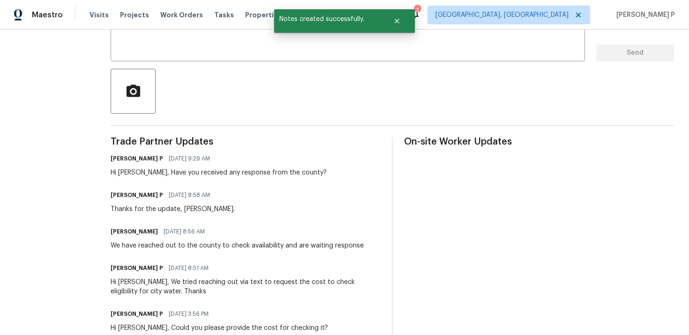
scroll to position [211, 0]
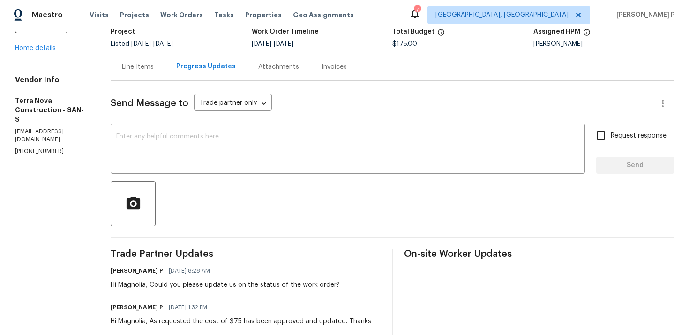
scroll to position [21, 0]
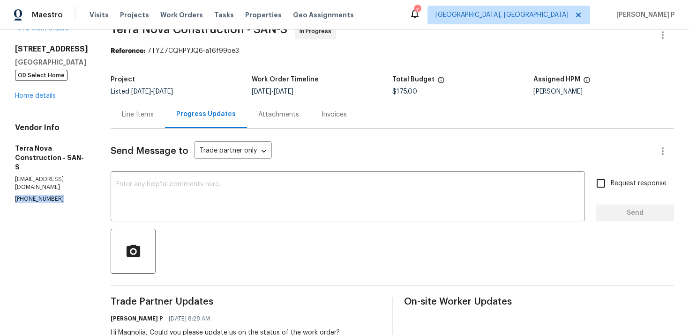
drag, startPoint x: 62, startPoint y: 185, endPoint x: 2, endPoint y: 182, distance: 60.0
copy p "[PHONE_NUMBER]"
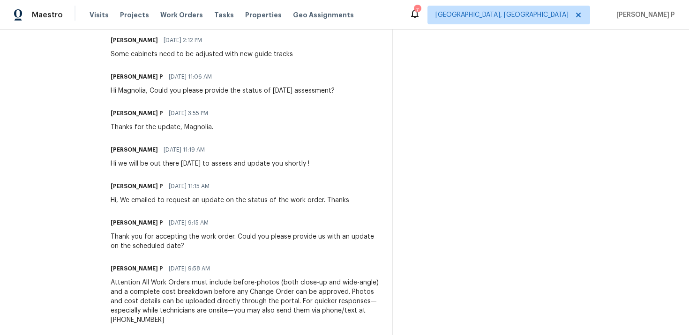
scroll to position [829, 0]
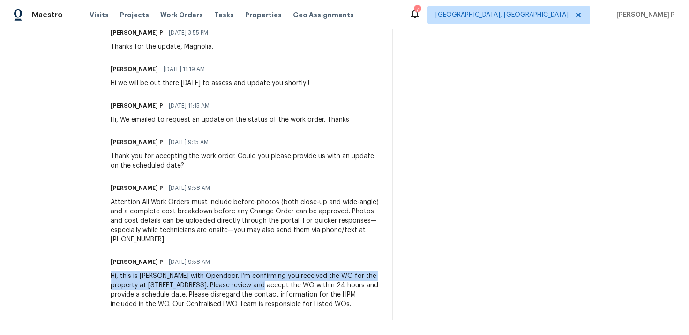
drag, startPoint x: 142, startPoint y: 265, endPoint x: 296, endPoint y: 274, distance: 154.8
click at [296, 274] on div "Hi, this is [PERSON_NAME] with Opendoor. I’m confirming you received the WO for…" at bounding box center [246, 290] width 270 height 37
copy div "Hi, this is Ramyasri with Opendoor. I’m confirming you received the WO for the …"
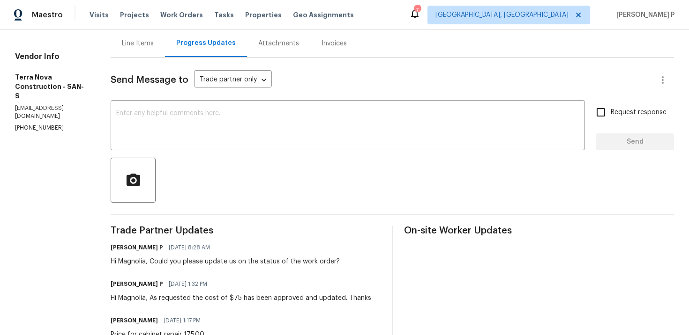
scroll to position [120, 0]
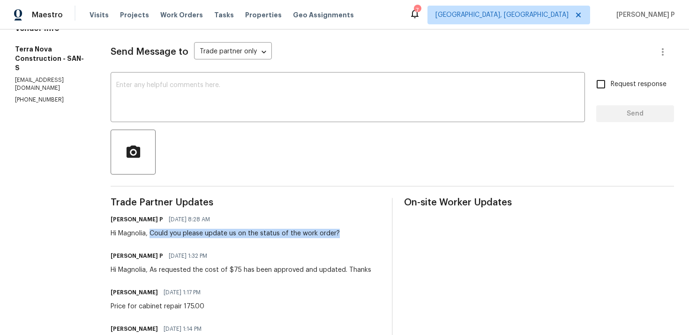
drag, startPoint x: 176, startPoint y: 234, endPoint x: 362, endPoint y: 234, distance: 185.9
click at [362, 234] on div "Ramyasri P 10/08/2025 8:28 AM Hi Magnolia, Could you please update us on the st…" at bounding box center [246, 225] width 270 height 25
copy div "Could you please update us on the status of the work order?"
click at [204, 99] on textarea at bounding box center [347, 98] width 463 height 33
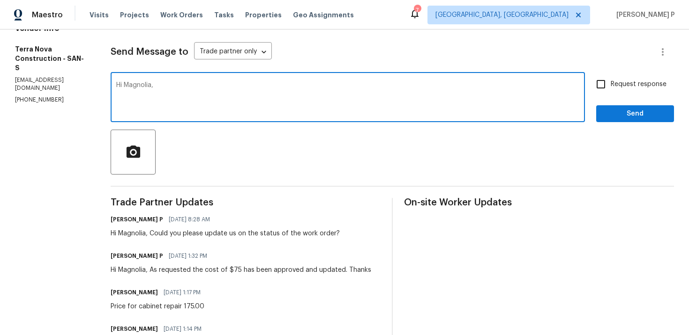
paste textarea "We sent a text requesting an update on the work order’s status."
type textarea "Hi Magnolia, We sent a text requesting an update on the work order’s status. Th…"
click at [625, 83] on span "Request response" at bounding box center [638, 85] width 56 height 10
click at [610, 83] on input "Request response" at bounding box center [601, 84] width 20 height 20
checkbox input "true"
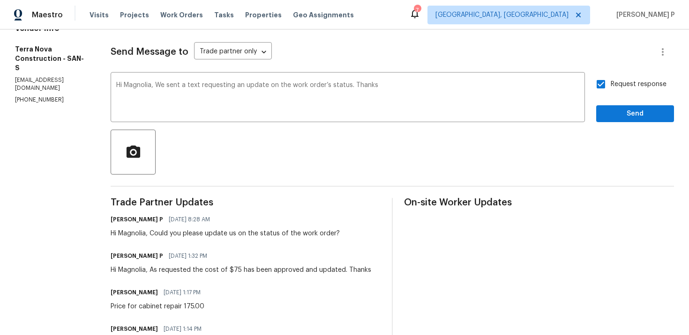
click at [620, 117] on span "Send" at bounding box center [634, 114] width 63 height 12
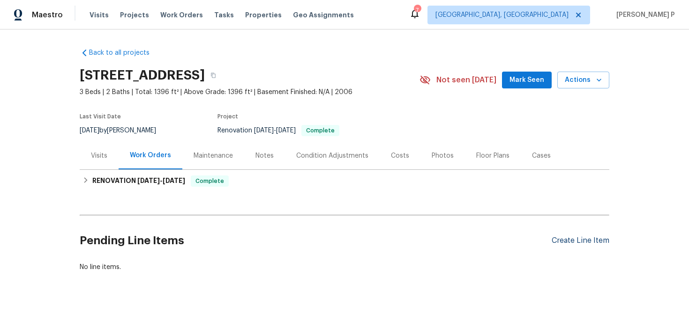
click at [571, 240] on div "Create Line Item" at bounding box center [580, 241] width 58 height 9
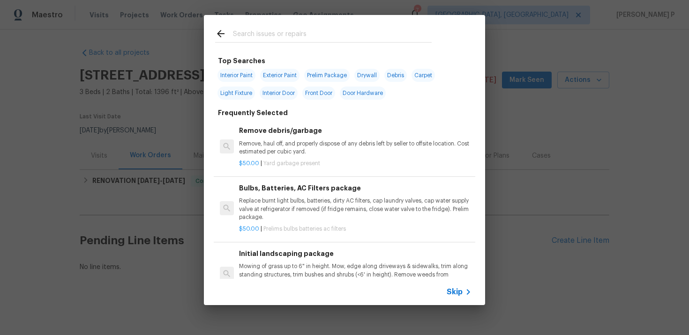
click at [456, 290] on span "Skip" at bounding box center [454, 292] width 16 height 9
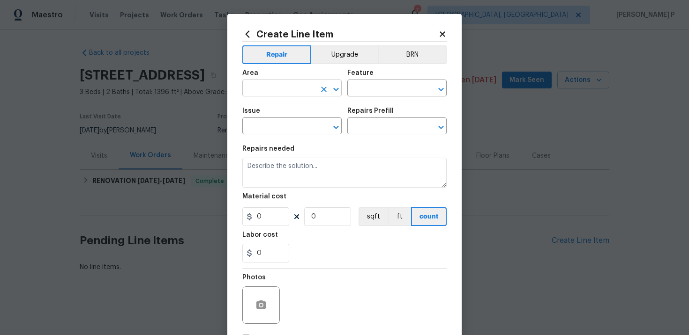
click at [303, 85] on input "text" at bounding box center [278, 89] width 73 height 15
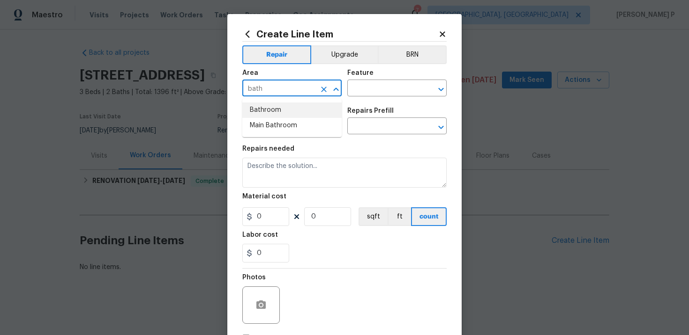
click at [283, 109] on li "Bathroom" at bounding box center [291, 110] width 99 height 15
type input "Bathroom"
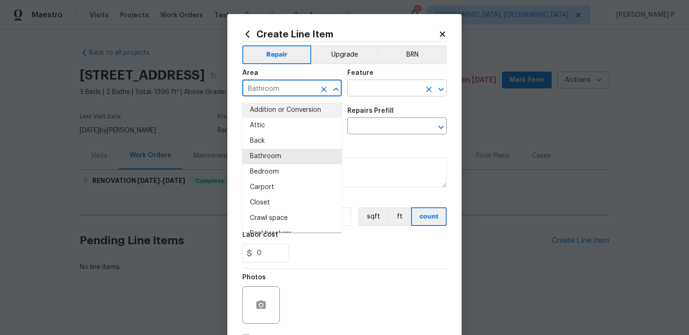
click at [395, 92] on input "text" at bounding box center [383, 89] width 73 height 15
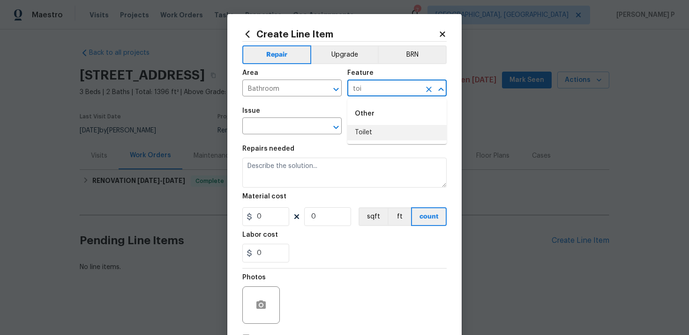
click at [391, 137] on li "Toilet" at bounding box center [396, 132] width 99 height 15
type input "Toilet"
click at [292, 131] on input "text" at bounding box center [278, 127] width 73 height 15
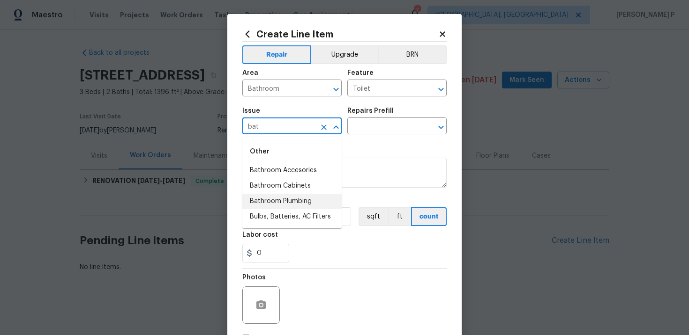
click at [288, 202] on li "Bathroom Plumbing" at bounding box center [291, 201] width 99 height 15
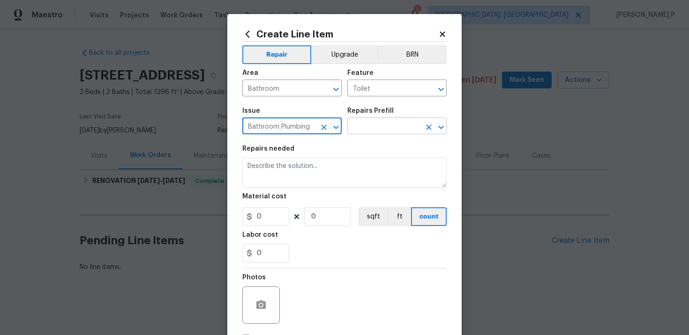
type input "Bathroom Plumbing"
click at [360, 130] on input "text" at bounding box center [383, 127] width 73 height 15
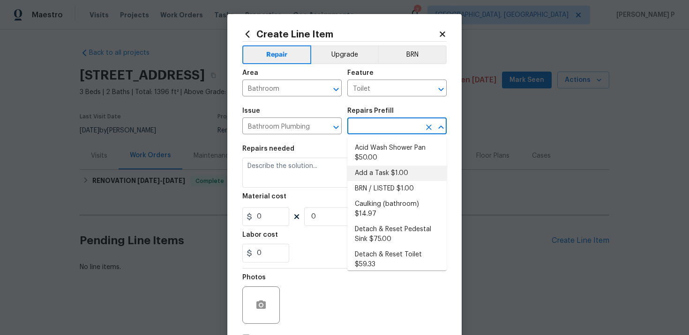
click at [370, 173] on li "Add a Task $1.00" at bounding box center [396, 173] width 99 height 15
type input "Plumbing"
type input "Add a Task $1.00"
type textarea "HPM to detail"
type input "1"
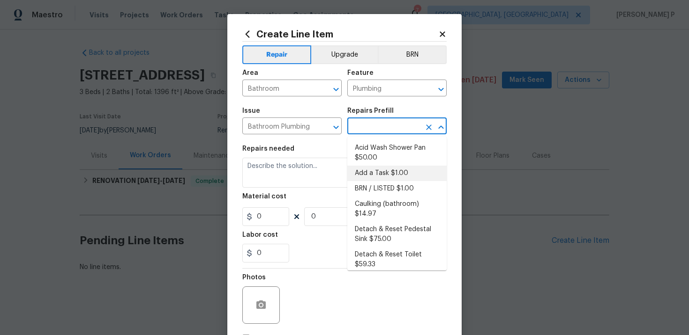
type input "1"
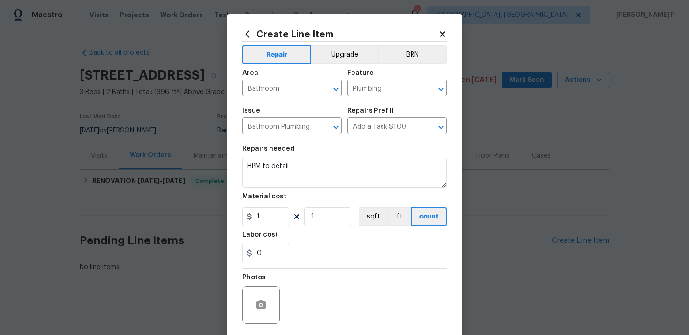
click at [291, 154] on div "Repairs needed" at bounding box center [344, 152] width 204 height 12
click at [291, 168] on textarea "HPM to detail" at bounding box center [344, 173] width 204 height 30
paste textarea "Feedback received that the guest bathroom toilet will not flush. Identify the t…"
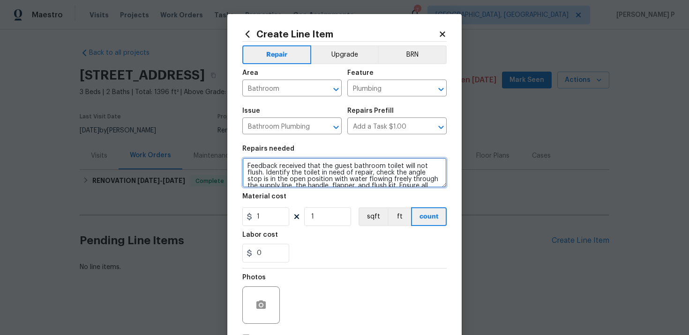
scroll to position [35, 0]
type textarea "Feedback received that the guest bathroom toilet will not flush. Identify the t…"
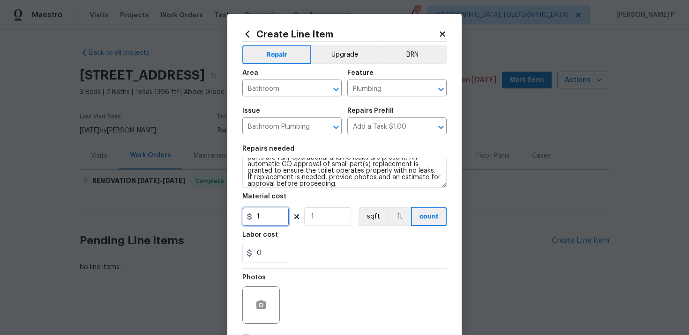
click at [275, 210] on input "1" at bounding box center [265, 216] width 47 height 19
click at [275, 213] on input "1" at bounding box center [265, 216] width 47 height 19
click at [275, 215] on input "1" at bounding box center [265, 216] width 47 height 19
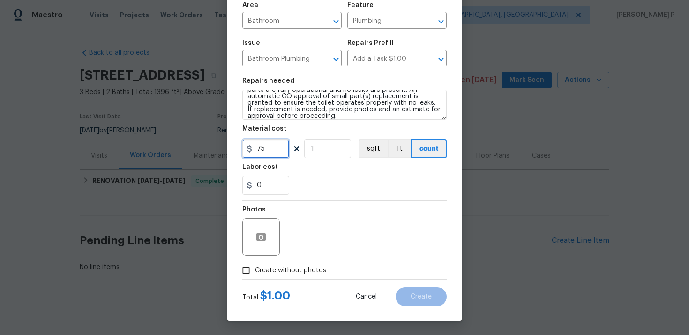
type input "75"
click at [251, 267] on input "Create without photos" at bounding box center [246, 271] width 18 height 18
checkbox input "true"
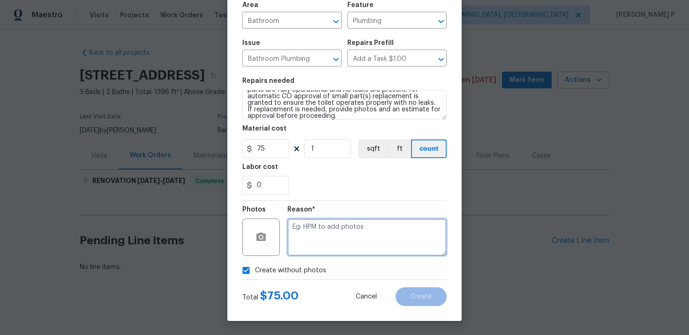
click at [321, 239] on textarea at bounding box center [366, 237] width 159 height 37
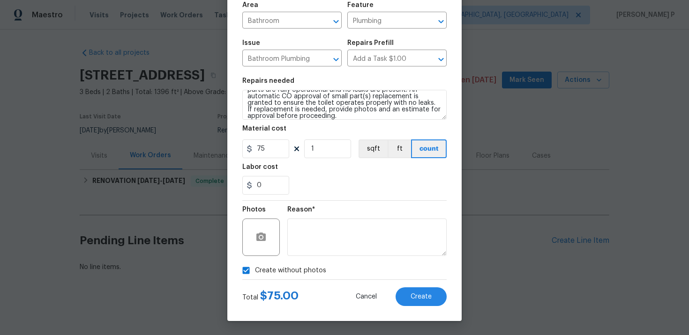
click at [443, 306] on div "Cancel Create" at bounding box center [394, 297] width 106 height 19
click at [426, 300] on button "Create" at bounding box center [420, 297] width 51 height 19
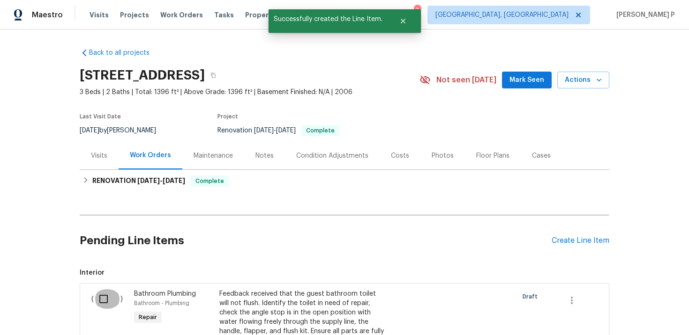
click at [108, 299] on input "checkbox" at bounding box center [107, 299] width 27 height 20
checkbox input "true"
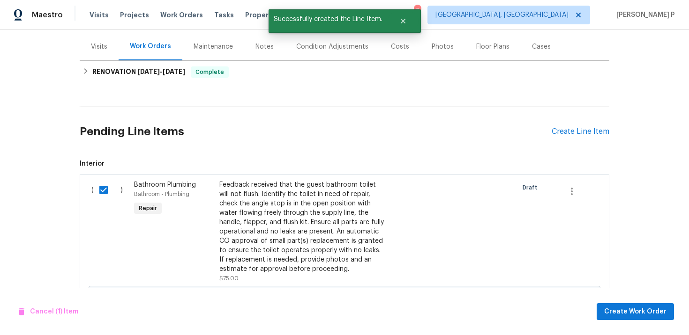
scroll to position [210, 0]
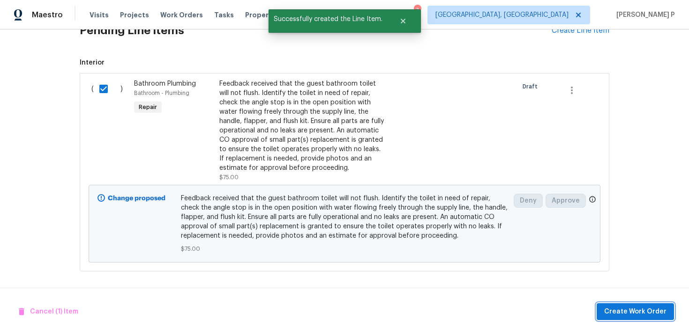
click at [636, 311] on span "Create Work Order" at bounding box center [635, 312] width 62 height 12
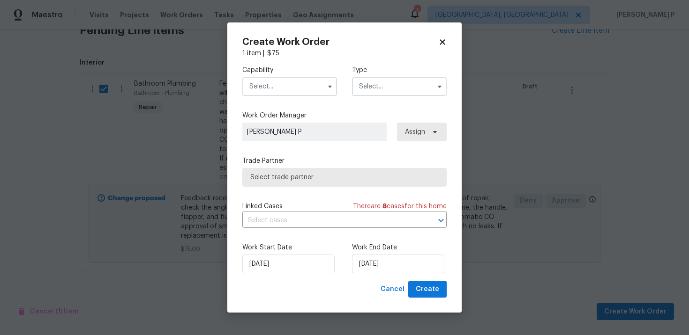
click at [376, 82] on input "text" at bounding box center [399, 86] width 95 height 19
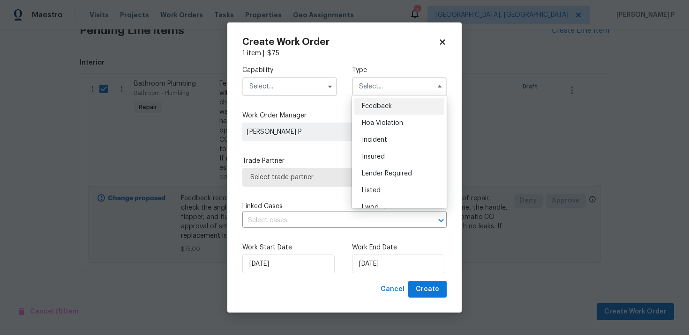
click at [372, 107] on span "Feedback" at bounding box center [377, 106] width 30 height 7
type input "Feedback"
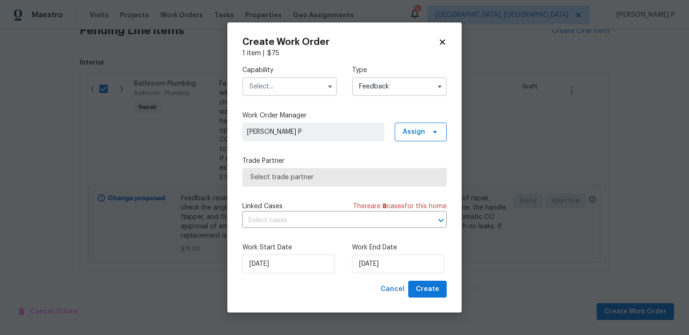
click at [292, 78] on input "text" at bounding box center [289, 86] width 95 height 19
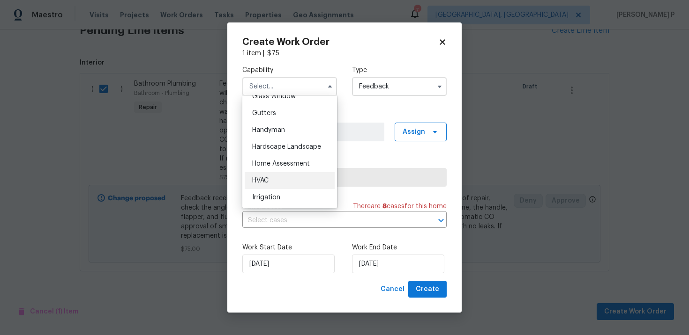
scroll to position [499, 0]
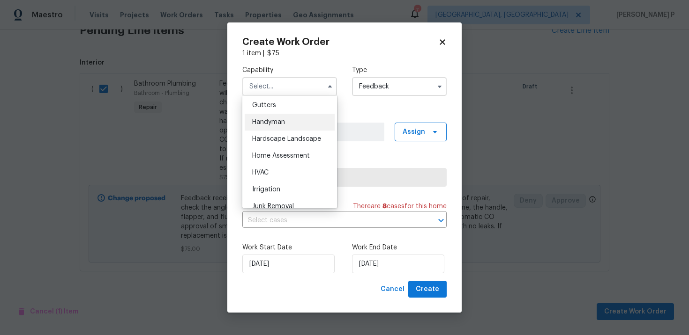
click at [277, 123] on span "Handyman" at bounding box center [268, 122] width 33 height 7
type input "Handyman"
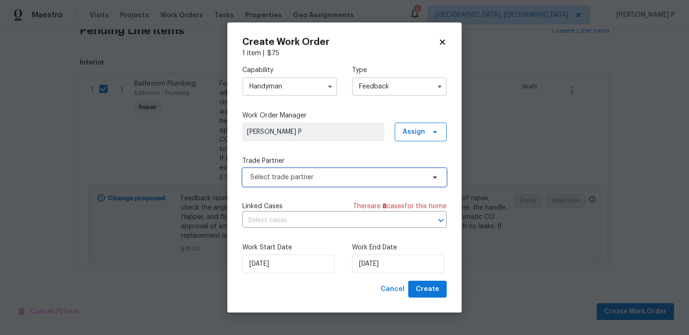
click at [288, 179] on span "Select trade partner" at bounding box center [337, 177] width 175 height 9
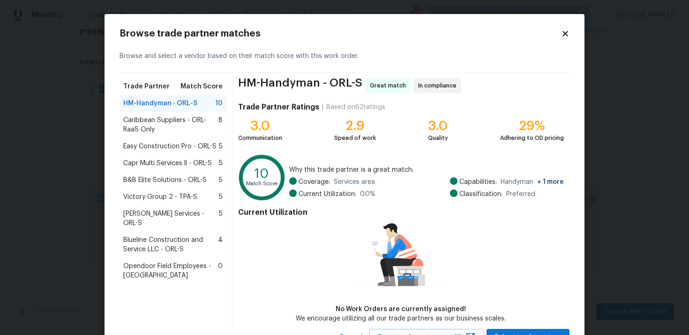
click at [154, 125] on span "Caribbean Suppliers - ORL-RaaS Only" at bounding box center [170, 125] width 95 height 19
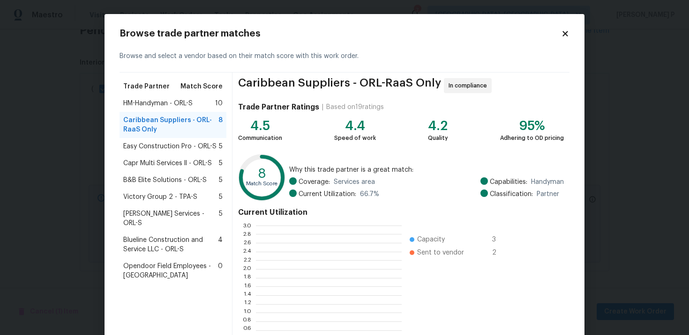
scroll to position [131, 146]
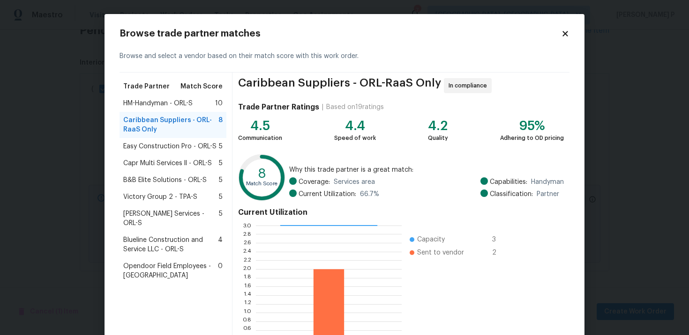
click at [154, 150] on span "Easy Construction Pro - ORL-S" at bounding box center [169, 146] width 93 height 9
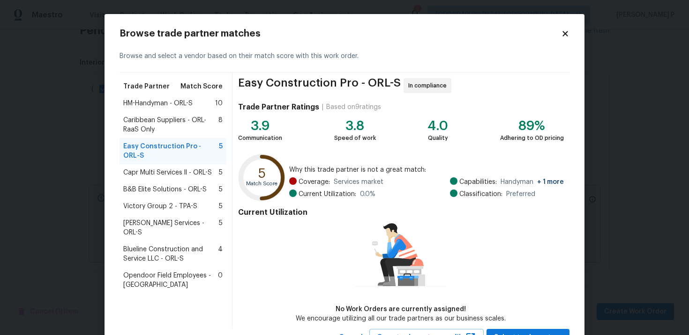
click at [153, 124] on span "Caribbean Suppliers - ORL-RaaS Only" at bounding box center [170, 125] width 95 height 19
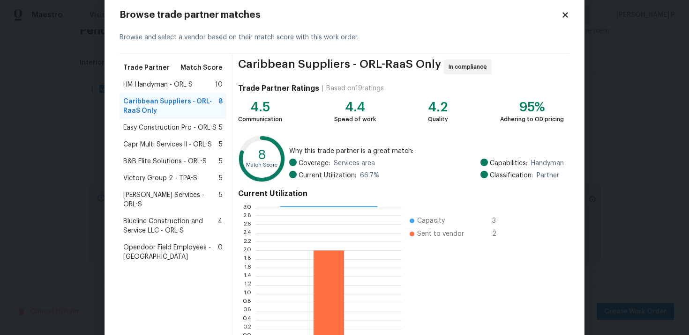
scroll to position [78, 0]
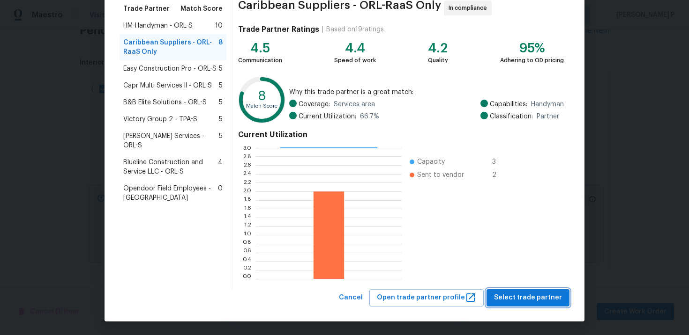
click at [516, 303] on span "Select trade partner" at bounding box center [528, 298] width 68 height 12
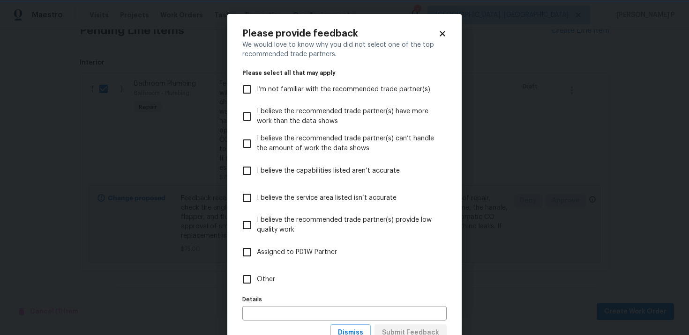
scroll to position [0, 0]
click at [258, 269] on label "Other" at bounding box center [338, 279] width 202 height 27
click at [257, 270] on input "Other" at bounding box center [247, 280] width 20 height 20
checkbox input "true"
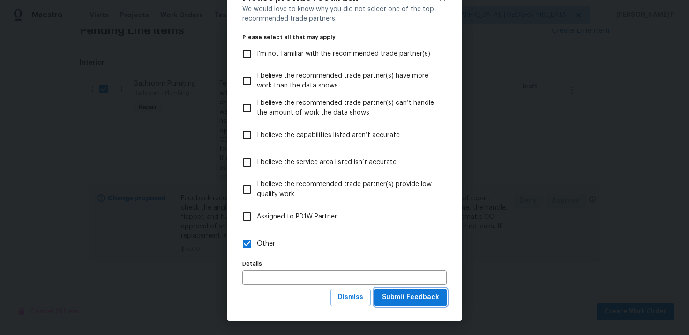
click at [420, 298] on span "Submit Feedback" at bounding box center [410, 298] width 57 height 12
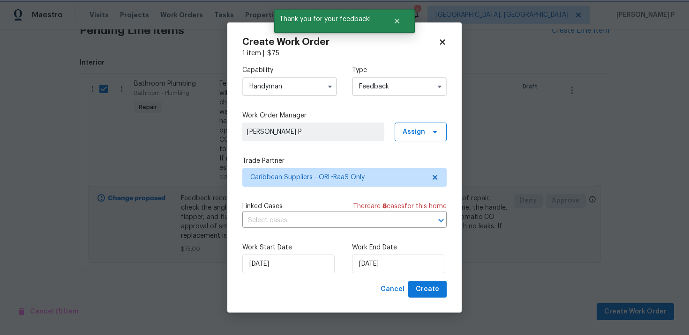
scroll to position [0, 0]
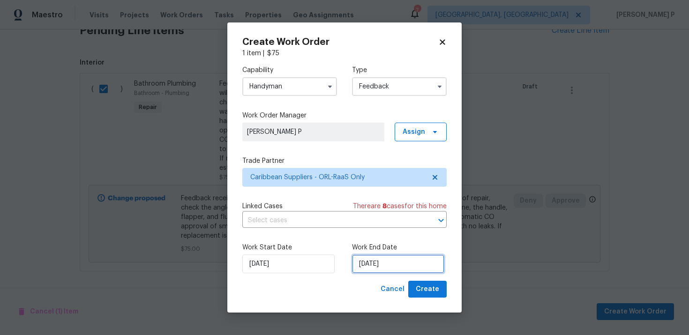
click at [400, 262] on input "10/9/2025" at bounding box center [398, 264] width 92 height 19
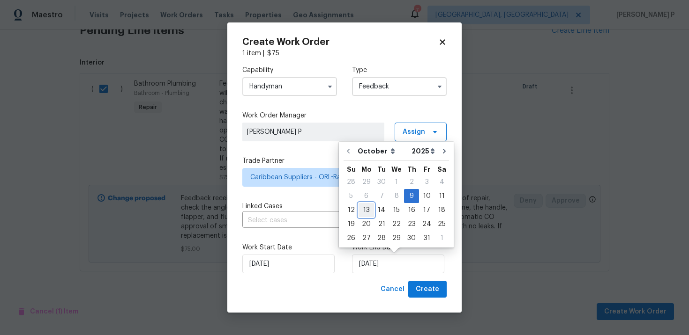
click at [366, 210] on div "13" at bounding box center [365, 210] width 15 height 13
type input "10/13/2025"
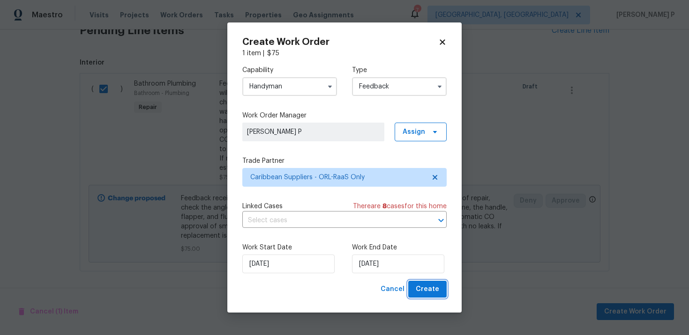
click at [424, 291] on span "Create" at bounding box center [426, 290] width 23 height 12
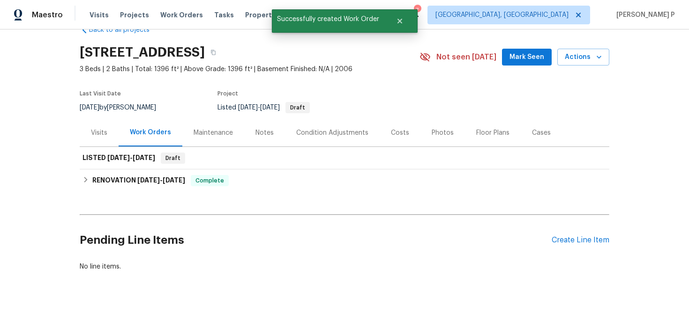
scroll to position [23, 0]
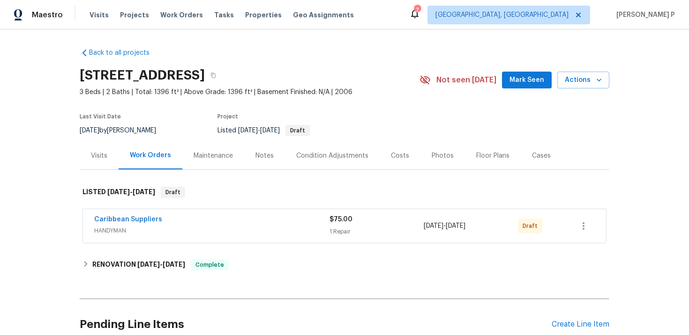
click at [128, 212] on div "Caribbean Suppliers HANDYMAN $75.00 1 Repair [DATE] - [DATE] Draft" at bounding box center [344, 226] width 523 height 34
click at [131, 223] on span "Caribbean Suppliers" at bounding box center [128, 219] width 68 height 9
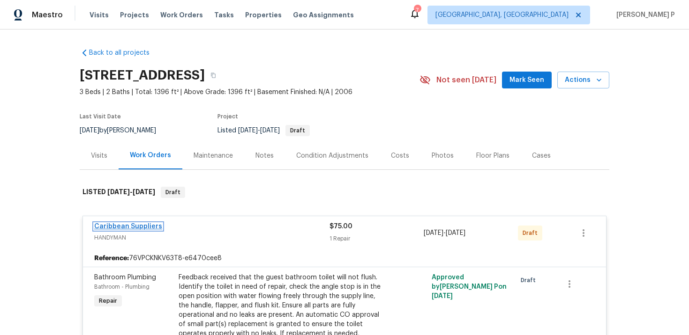
click at [140, 227] on link "Caribbean Suppliers" at bounding box center [128, 226] width 68 height 7
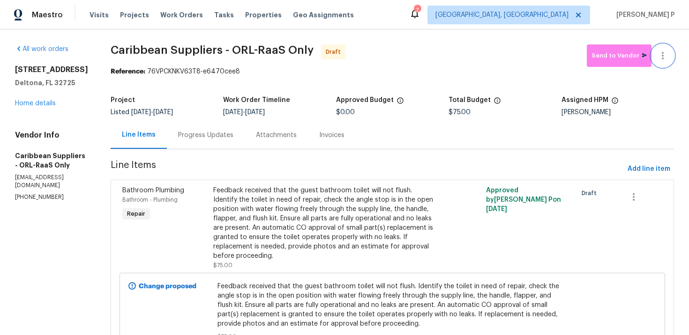
click at [662, 52] on icon "button" at bounding box center [662, 55] width 2 height 7
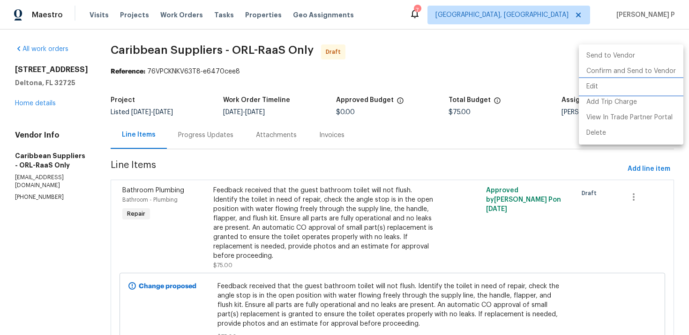
click at [610, 88] on li "Edit" at bounding box center [630, 86] width 104 height 15
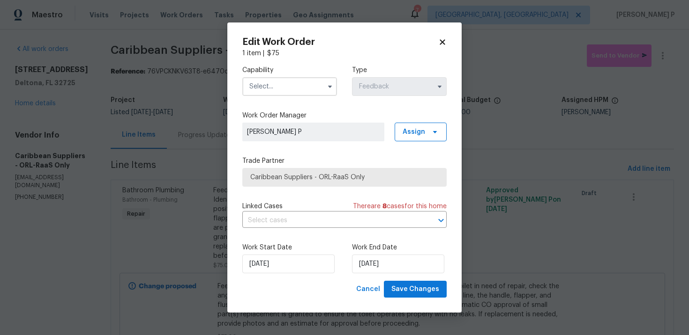
click at [307, 88] on input "text" at bounding box center [289, 86] width 95 height 19
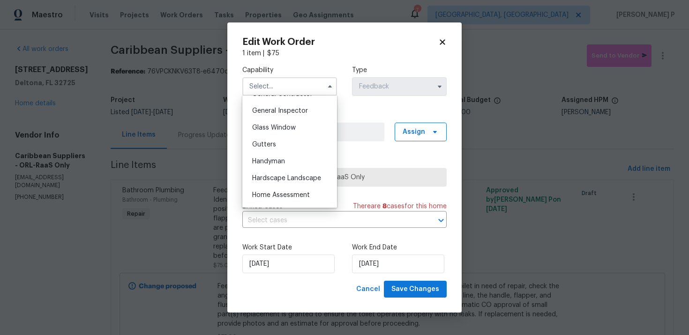
scroll to position [466, 0]
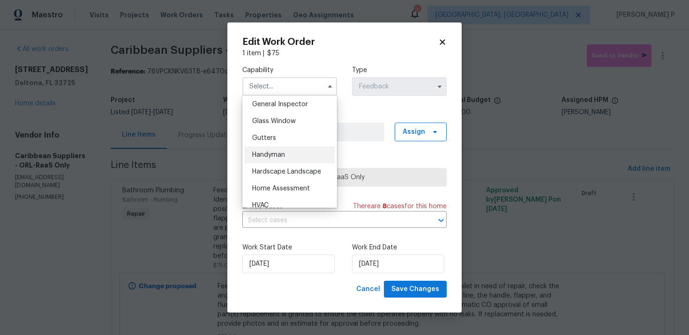
click at [289, 156] on div "Handyman" at bounding box center [289, 155] width 90 height 17
type input "Handyman"
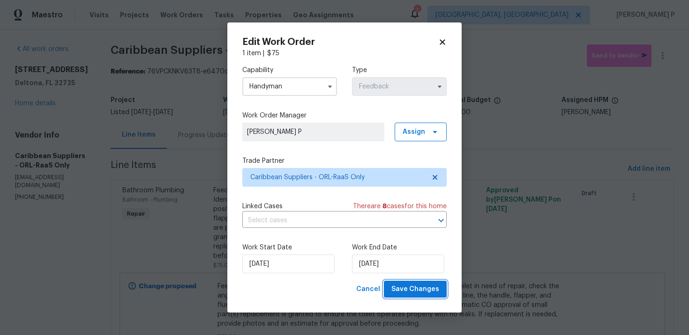
click at [407, 284] on span "Save Changes" at bounding box center [415, 290] width 48 height 12
click at [209, 135] on body "Maestro Visits Projects Work Orders Tasks Properties Geo Assignments 7 [GEOGRAP…" at bounding box center [344, 167] width 689 height 335
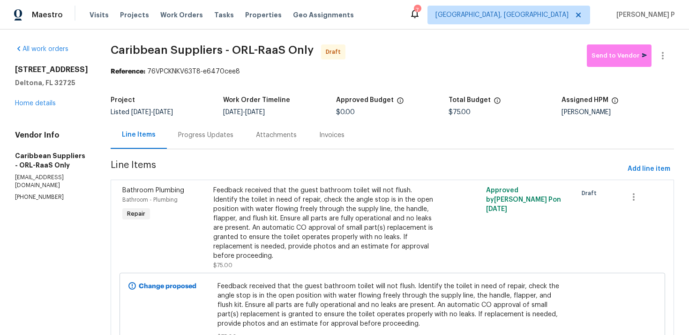
click at [228, 142] on div "Progress Updates" at bounding box center [206, 135] width 78 height 28
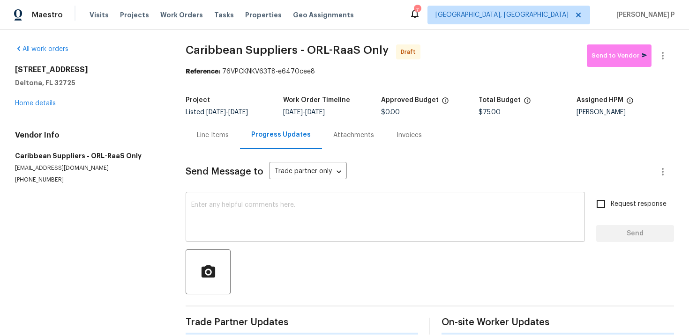
click at [231, 197] on div "x ​" at bounding box center [384, 218] width 399 height 48
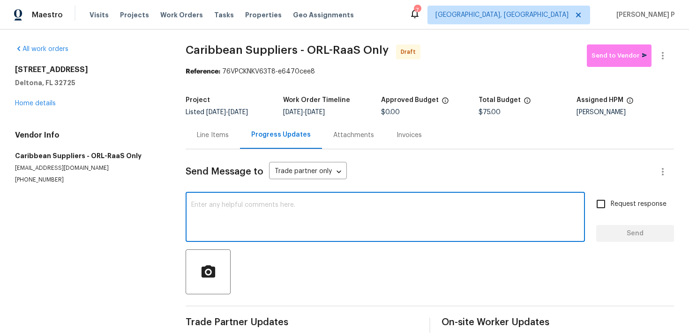
paste textarea "Hi, this is [PERSON_NAME] with Opendoor. I’m confirming you received the WO for…"
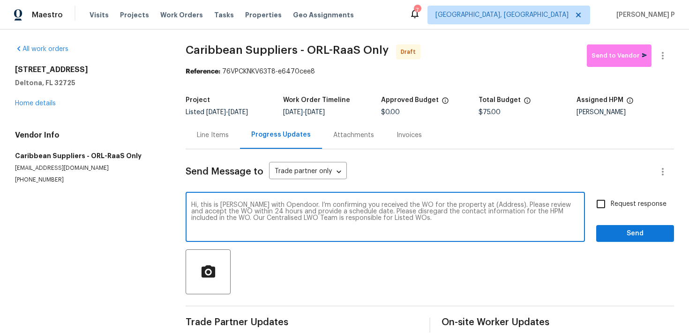
drag, startPoint x: 468, startPoint y: 204, endPoint x: 493, endPoint y: 204, distance: 24.4
click at [493, 204] on textarea "Hi, this is [PERSON_NAME] with Opendoor. I’m confirming you received the WO for…" at bounding box center [385, 218] width 388 height 33
click at [462, 204] on textarea "Hi, this is [PERSON_NAME] with Opendoor. I’m confirming you received the WO for…" at bounding box center [385, 218] width 388 height 33
drag, startPoint x: 469, startPoint y: 204, endPoint x: 498, endPoint y: 203, distance: 28.6
click at [498, 203] on textarea "Hi, this is [PERSON_NAME] with Opendoor. I’m confirming you received the WO for…" at bounding box center [385, 218] width 388 height 33
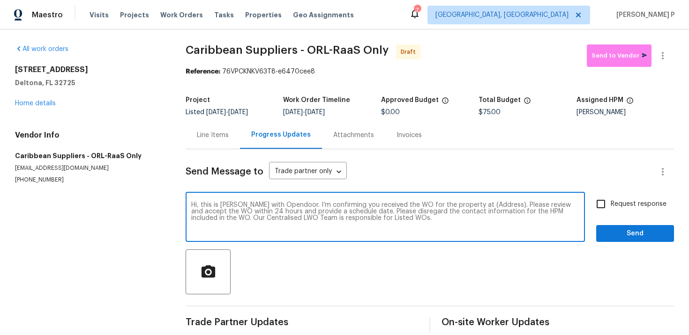
paste textarea "[STREET_ADDRESS]"
type textarea "Hi, this is [PERSON_NAME] with Opendoor. I’m confirming you received the WO for…"
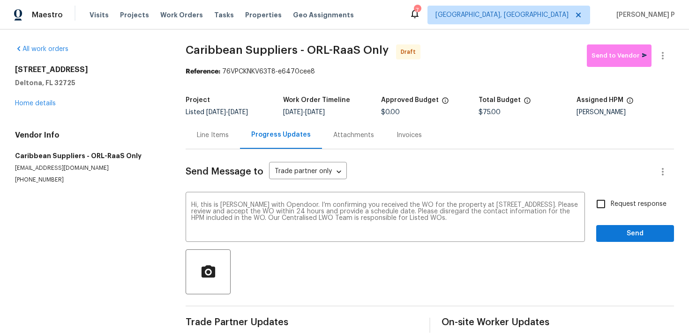
click at [612, 201] on span "Request response" at bounding box center [638, 205] width 56 height 10
click at [610, 201] on input "Request response" at bounding box center [601, 204] width 20 height 20
checkbox input "true"
click at [615, 234] on span "Send" at bounding box center [634, 234] width 63 height 12
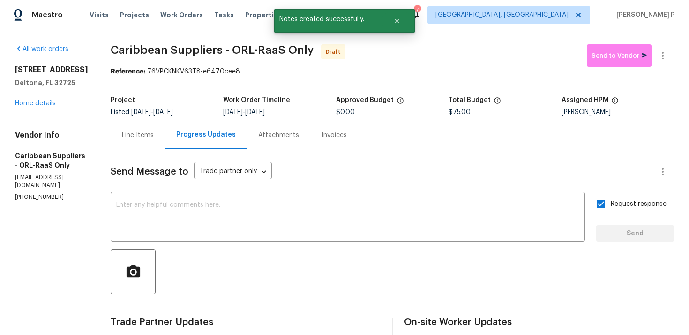
click at [363, 259] on div at bounding box center [392, 272] width 563 height 45
click at [659, 55] on icon "button" at bounding box center [662, 55] width 11 height 11
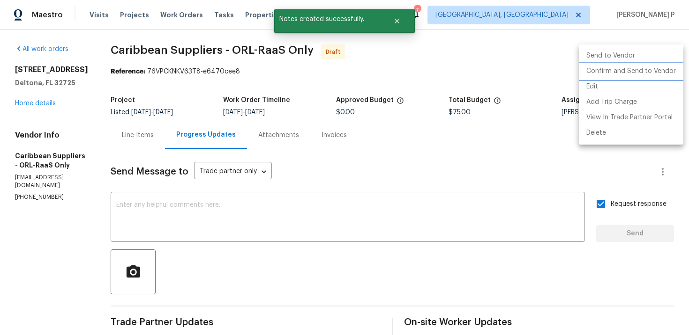
click at [639, 70] on li "Confirm and Send to Vendor" at bounding box center [630, 71] width 104 height 15
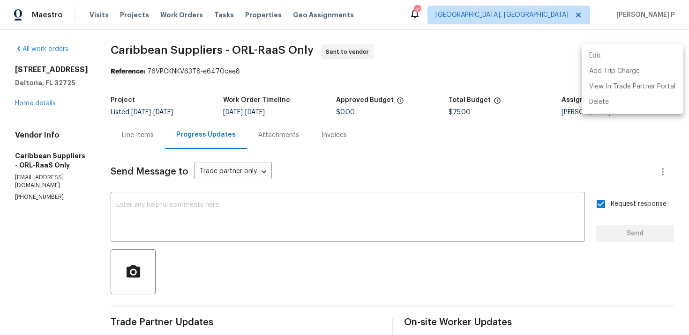
click at [257, 298] on div at bounding box center [344, 167] width 689 height 335
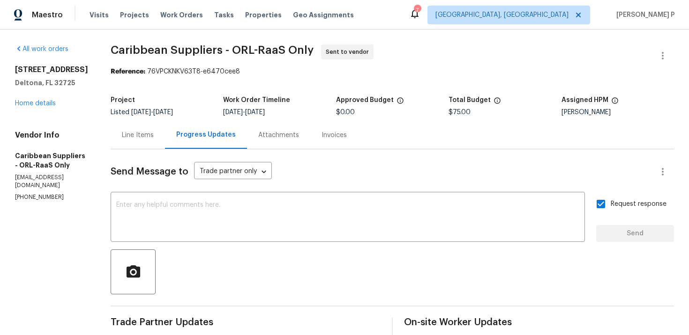
click at [270, 272] on div at bounding box center [392, 272] width 563 height 45
click at [252, 218] on textarea at bounding box center [347, 218] width 463 height 33
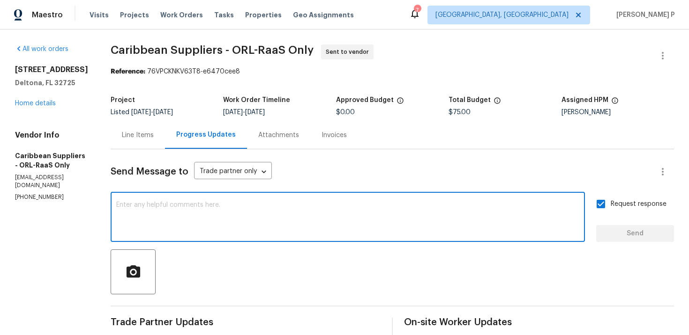
paste textarea "1292 Buccaneer Ave, Deltona, FL 32725"
type textarea "1292 Buccaneer Ave, Deltona, FL 32725"
drag, startPoint x: 262, startPoint y: 202, endPoint x: 108, endPoint y: 207, distance: 154.6
click at [109, 207] on div "All work orders 1292 Buccaneer Ave Deltona, FL 32725 Home details Vendor Info C…" at bounding box center [344, 221] width 689 height 383
click at [474, 30] on div "All work orders 1292 Buccaneer Ave Deltona, FL 32725 Home details Vendor Info C…" at bounding box center [344, 221] width 689 height 383
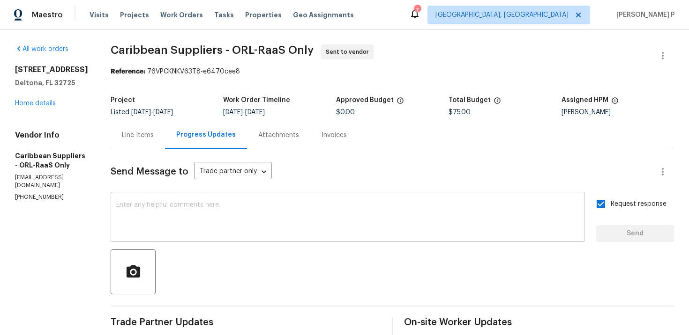
click at [264, 234] on textarea at bounding box center [347, 218] width 463 height 33
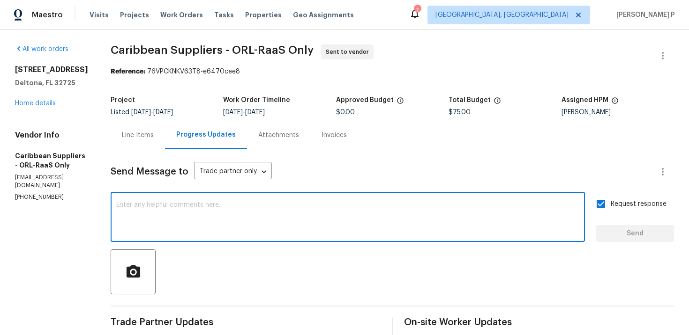
paste textarea "Attention All Work Orders must include before-photos (both close-up and wide-an…"
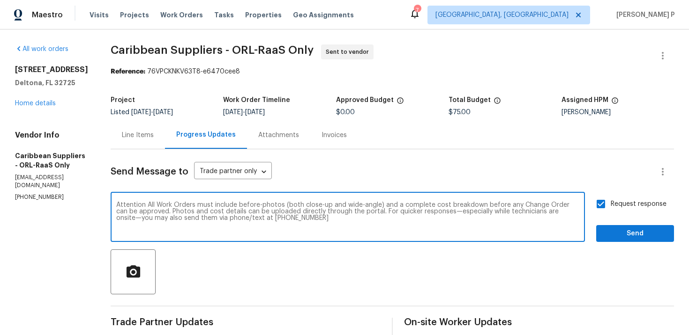
type textarea "Attention All Work Orders must include before-photos (both close-up and wide-an…"
click at [654, 228] on button "Send" at bounding box center [635, 233] width 78 height 17
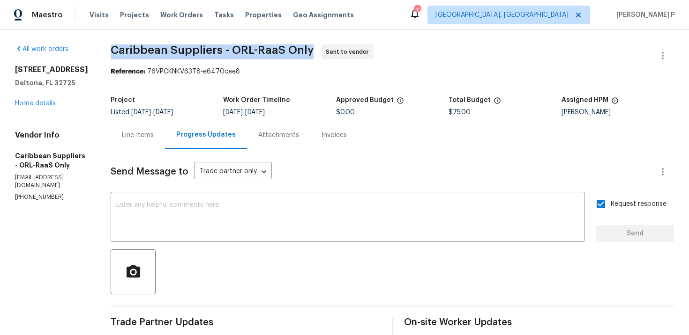
drag, startPoint x: 130, startPoint y: 44, endPoint x: 330, endPoint y: 48, distance: 200.0
click at [330, 48] on span "Caribbean Suppliers - ORL-RaaS Only Sent to vendor" at bounding box center [381, 55] width 541 height 22
copy span "Caribbean Suppliers - ORL-RaaS Only"
click at [193, 72] on div "Reference: 76VPCKNKV63T8-e6470cee8" at bounding box center [392, 71] width 563 height 9
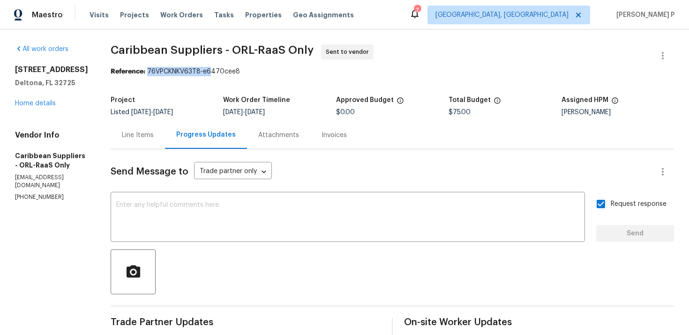
drag, startPoint x: 167, startPoint y: 72, endPoint x: 286, endPoint y: 72, distance: 119.0
click at [282, 72] on div "Reference: 76VPCKNKV63T8-e6470cee8" at bounding box center [392, 71] width 563 height 9
copy div "76VPCKNKV63T8-e6470cee8"
click at [154, 133] on div "Line Items" at bounding box center [138, 135] width 32 height 9
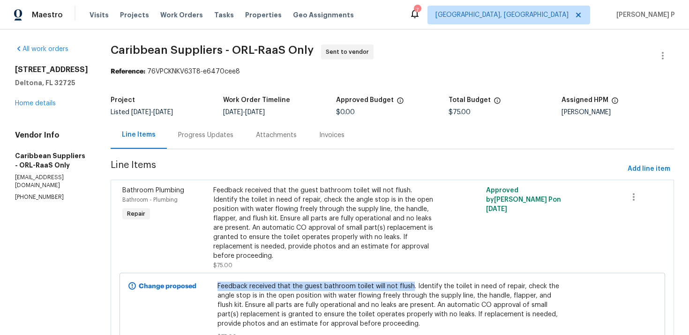
drag, startPoint x: 233, startPoint y: 284, endPoint x: 426, endPoint y: 285, distance: 193.4
click at [426, 286] on div "Feedback received that the guest bathroom toilet will not flush. Identify the t…" at bounding box center [392, 312] width 355 height 66
copy span "Feedback received that the guest bathroom toilet will not flush"
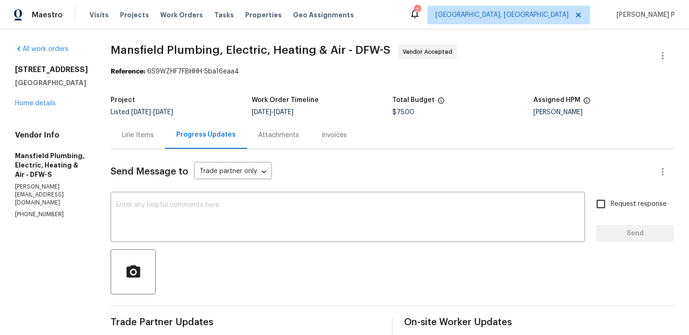
click at [149, 145] on div "Line Items" at bounding box center [138, 135] width 54 height 28
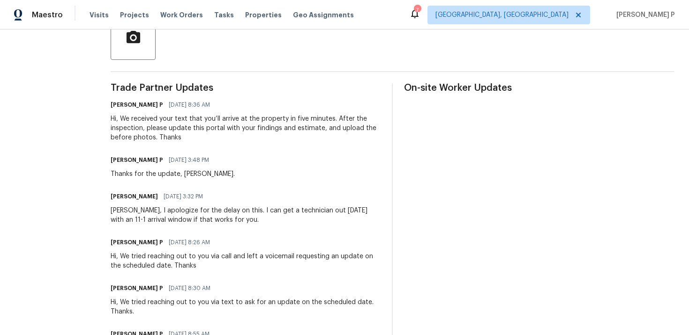
scroll to position [221, 0]
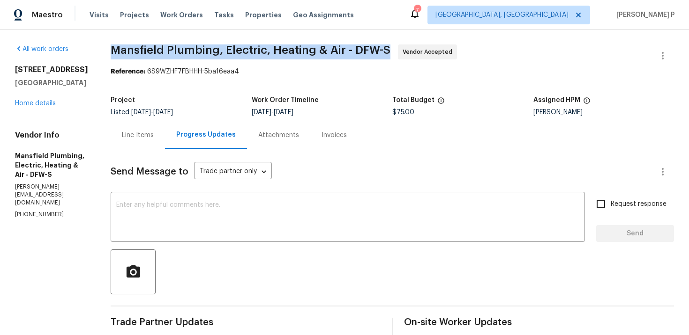
drag, startPoint x: 131, startPoint y: 49, endPoint x: 409, endPoint y: 48, distance: 278.2
copy span "Mansfield Plumbing, Electric, Heating & Air - DFW-S"
click at [154, 134] on div "Line Items" at bounding box center [138, 135] width 32 height 9
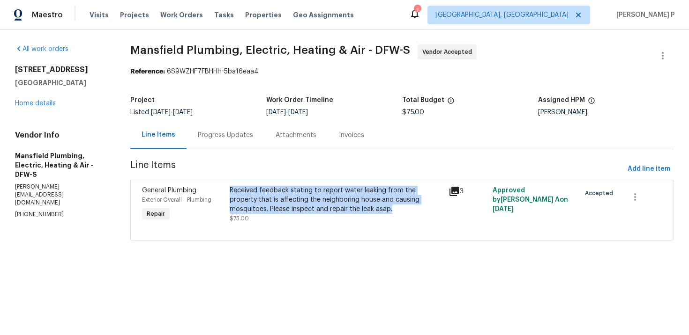
copy div "Received feedback stating to report water leaking from the property that is aff…"
drag, startPoint x: 233, startPoint y: 190, endPoint x: 384, endPoint y: 208, distance: 152.0
click at [384, 208] on div "Received feedback stating to report water leaking from the property that is aff…" at bounding box center [337, 200] width 214 height 28
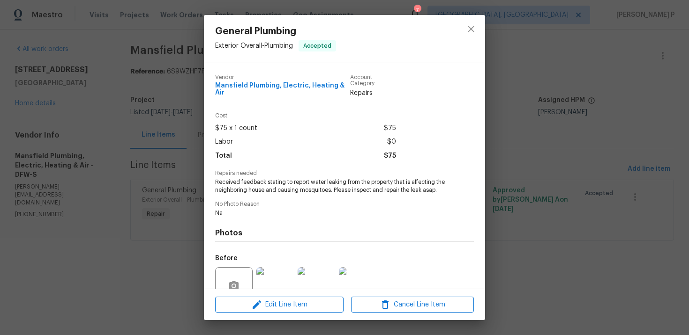
click at [138, 244] on div "General Plumbing Exterior Overall - Plumbing Accepted Vendor Mansfield Plumbing…" at bounding box center [344, 167] width 689 height 335
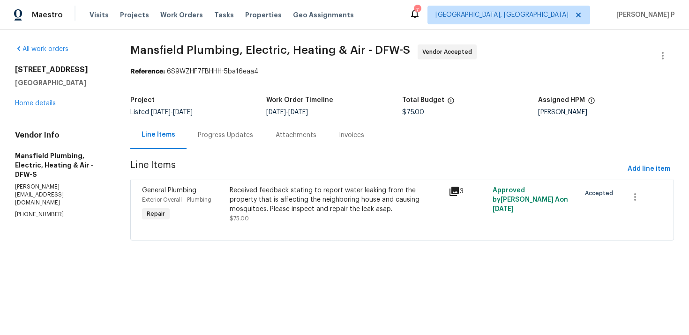
click at [215, 132] on div "Progress Updates" at bounding box center [225, 135] width 55 height 9
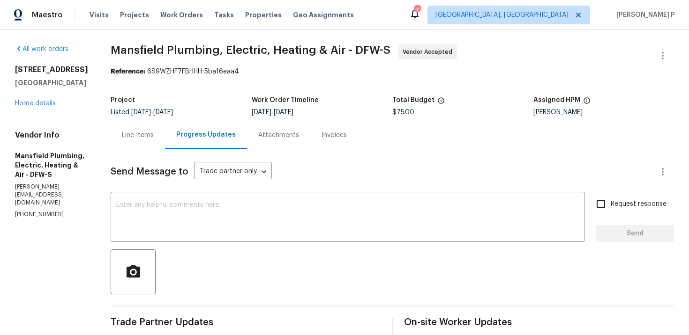
click at [154, 136] on div "Line Items" at bounding box center [138, 135] width 32 height 9
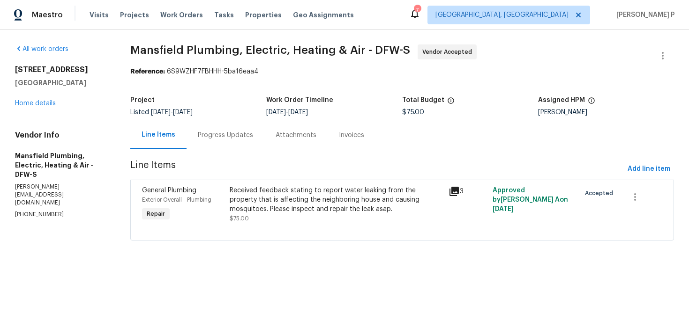
click at [294, 193] on div "Received feedback stating to report water leaking from the property that is aff…" at bounding box center [337, 200] width 214 height 28
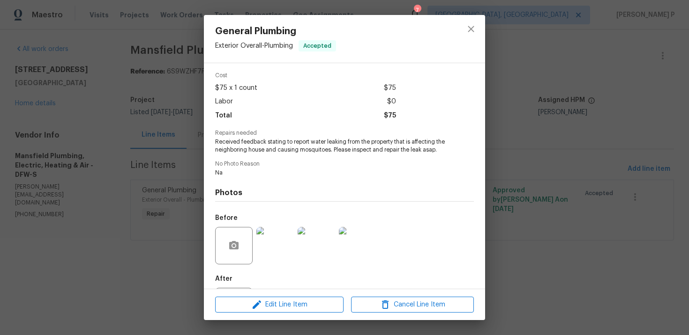
scroll to position [86, 0]
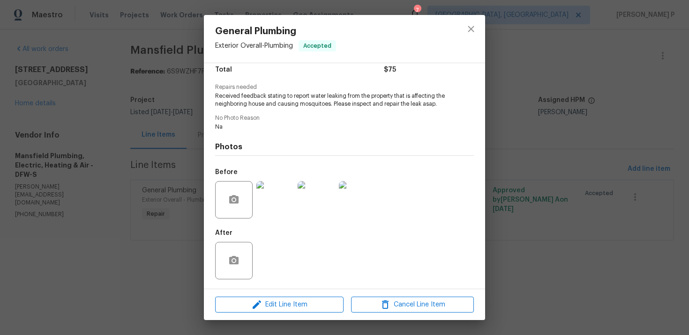
click at [278, 195] on img at bounding box center [274, 199] width 37 height 37
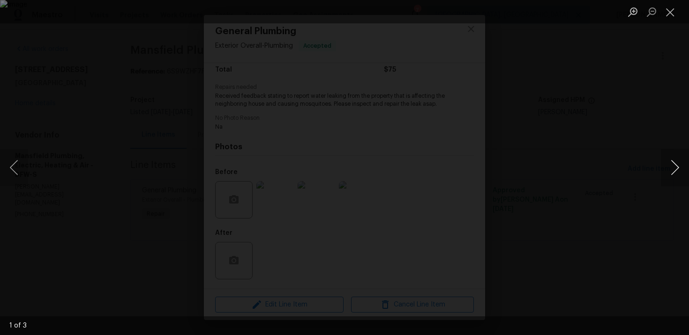
click at [673, 163] on button "Next image" at bounding box center [674, 167] width 28 height 37
click at [672, 160] on button "Next image" at bounding box center [674, 167] width 28 height 37
click at [666, 14] on button "Close lightbox" at bounding box center [669, 12] width 19 height 16
click at [671, 10] on button "Close lightbox" at bounding box center [669, 12] width 19 height 16
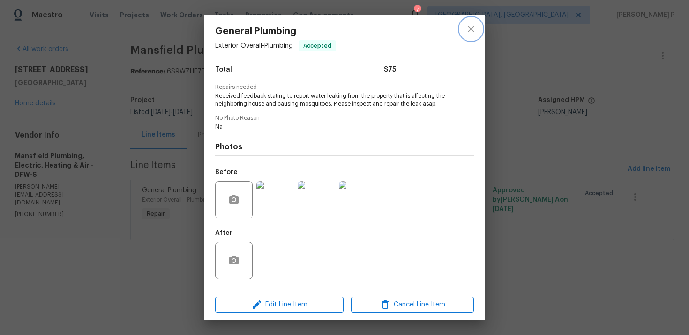
click at [478, 23] on button "close" at bounding box center [470, 29] width 22 height 22
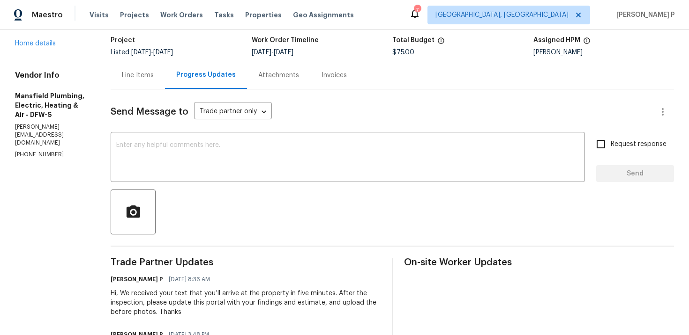
scroll to position [42, 0]
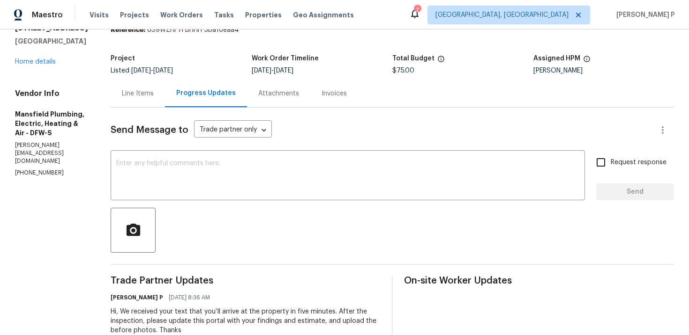
click at [154, 94] on div "Line Items" at bounding box center [138, 93] width 32 height 9
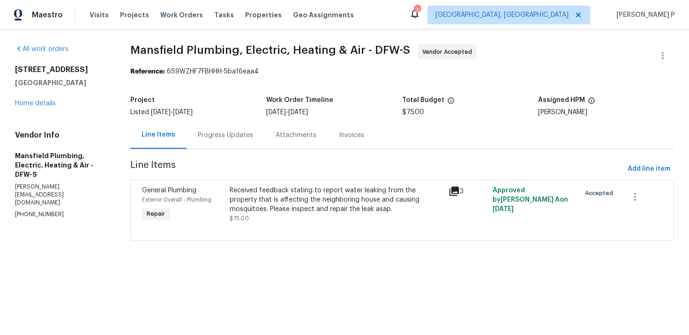
click at [265, 197] on div "Received feedback stating to report water leaking from the property that is aff…" at bounding box center [337, 200] width 214 height 28
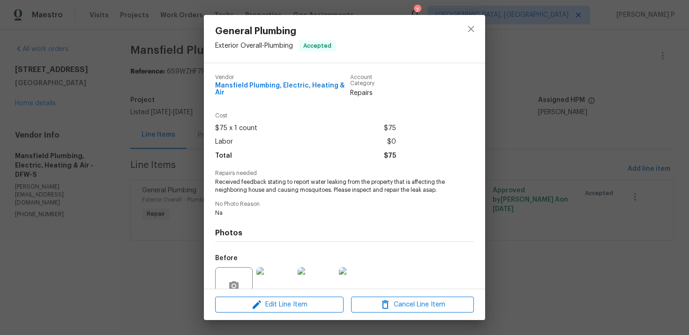
scroll to position [86, 0]
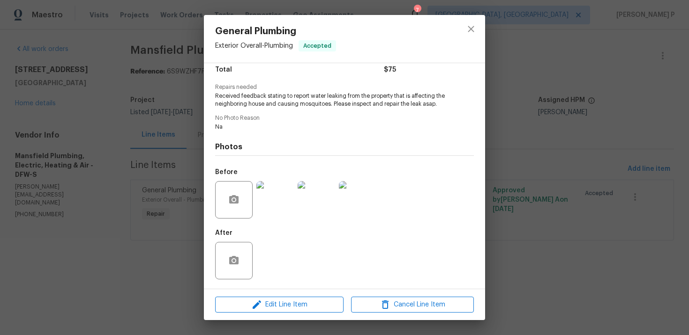
click at [282, 314] on div "Edit Line Item Cancel Line Item" at bounding box center [344, 304] width 281 height 31
click at [283, 302] on span "Edit Line Item" at bounding box center [279, 305] width 123 height 12
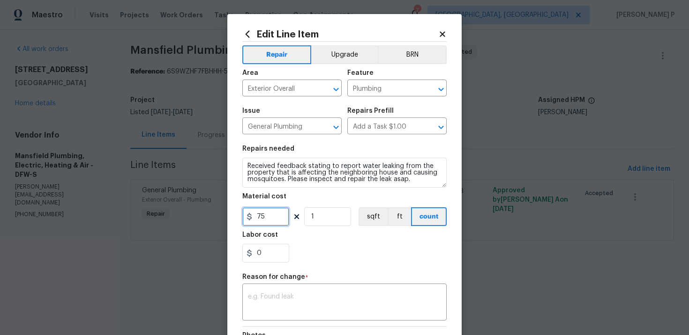
click at [267, 216] on input "75" at bounding box center [265, 216] width 47 height 19
type input "749.09"
click at [297, 306] on textarea at bounding box center [344, 304] width 193 height 20
paste textarea "(RP) Updated cost per BR team approval"
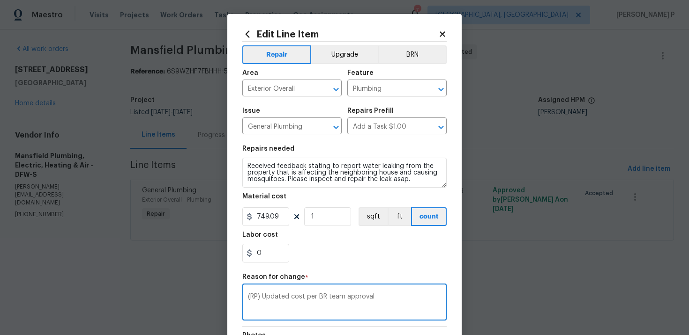
scroll to position [126, 0]
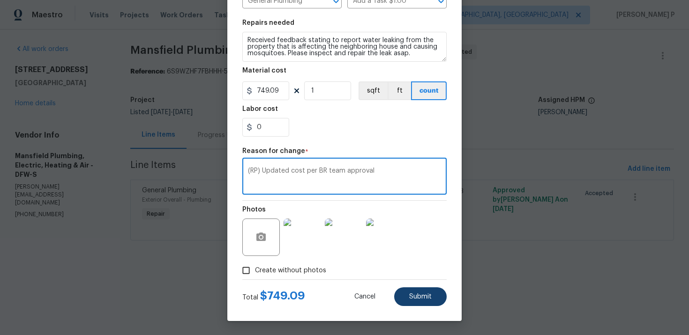
type textarea "(RP) Updated cost per BR team approval"
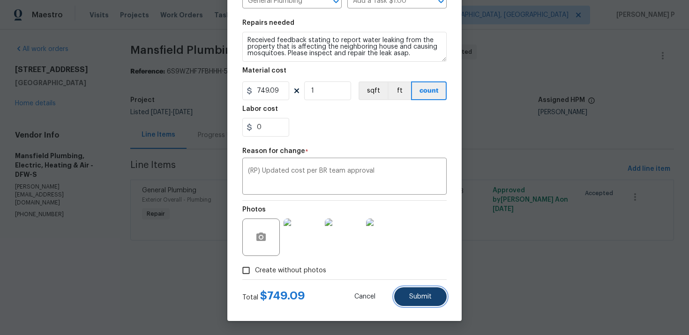
click at [416, 290] on button "Submit" at bounding box center [420, 297] width 52 height 19
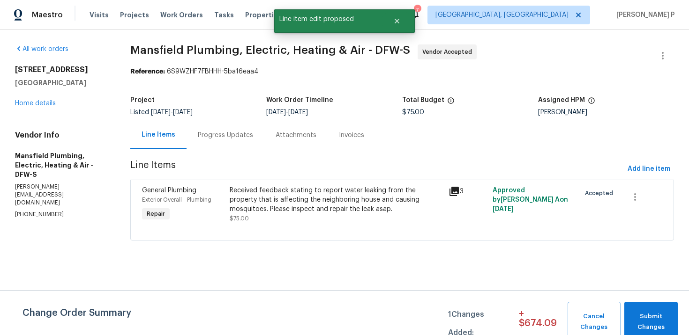
scroll to position [0, 0]
click at [661, 316] on span "Submit Changes" at bounding box center [651, 322] width 44 height 22
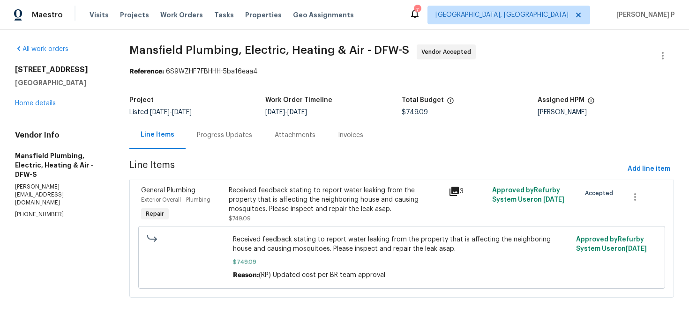
click at [235, 143] on div "Progress Updates" at bounding box center [224, 135] width 78 height 28
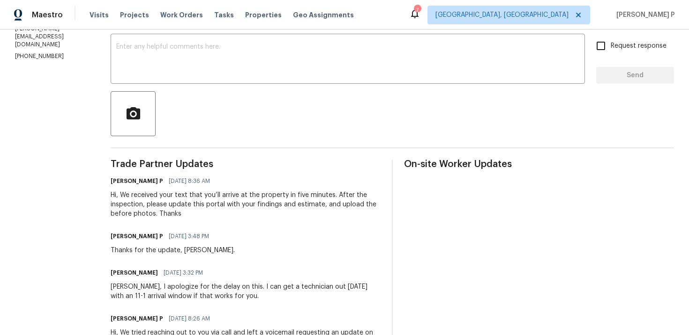
scroll to position [130, 0]
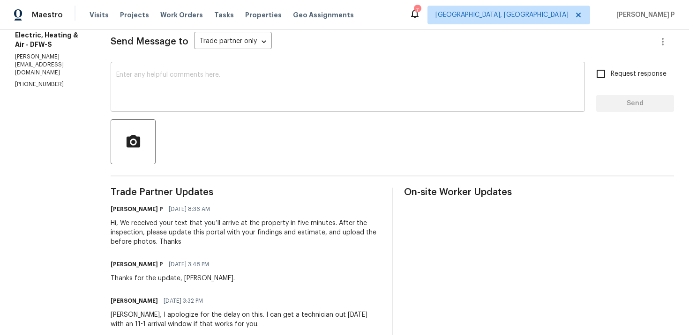
click at [234, 83] on textarea at bounding box center [347, 88] width 463 height 33
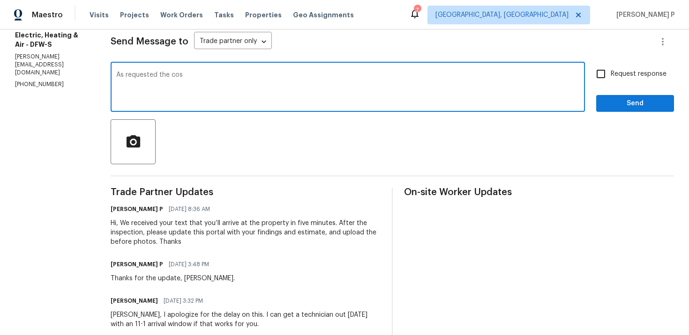
type textarea "As requested the cost"
drag, startPoint x: 218, startPoint y: 74, endPoint x: 114, endPoint y: 74, distance: 103.5
click at [115, 74] on div "All work orders 12129 Angel Food Ln Fort Worth, TX 76244 Home details Vendor In…" at bounding box center [344, 260] width 689 height 723
click at [252, 89] on textarea at bounding box center [347, 88] width 463 height 33
paste textarea "We will be digging a 3x3 hole, to eliminate the existing repair which has faile…"
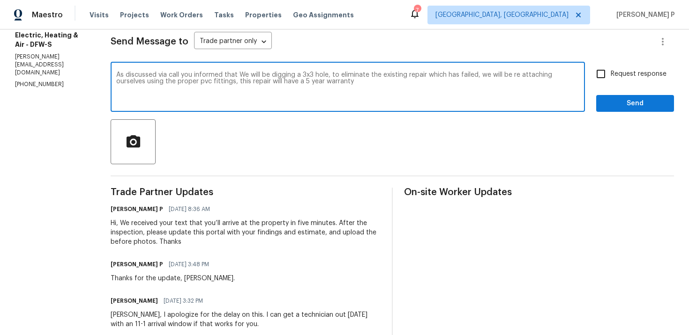
click at [261, 73] on textarea "As discussed via call you informed that We will be digging a 3x3 hole, to elimi…" at bounding box center [347, 88] width 463 height 33
click at [382, 86] on textarea "As discussed via call you informed that you will be digging a 3x3 hole, to elim…" at bounding box center [347, 88] width 463 height 33
paste textarea "692 dollars before taxes. 749.09 after tax"
click at [138, 88] on textarea "As discussed via call you informed that you will be digging a 3x3 hole, to elim…" at bounding box center [347, 88] width 463 height 33
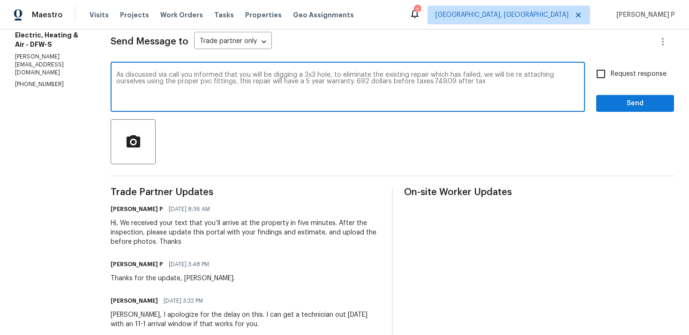
click at [180, 85] on textarea "As discussed via call you informed that you will be digging a 3x3 hole, to elim…" at bounding box center [347, 88] width 463 height 33
paste textarea "by phone, you’ll dig a 3' x 3' hole to eliminate the failed repair and reattach…"
type textarea "As discussed by phone, you’ll dig a 3' x 3' hole to eliminate the failed repair…"
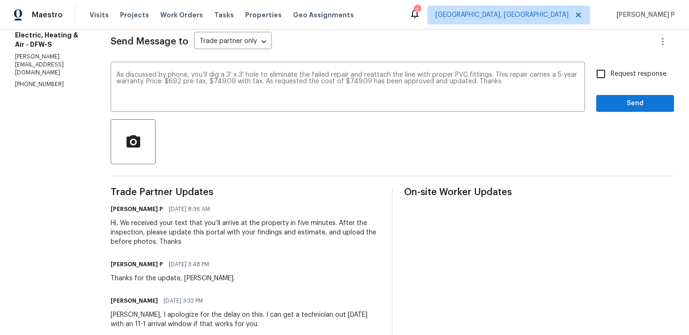
click at [613, 73] on span "Request response" at bounding box center [638, 74] width 56 height 10
click at [610, 73] on input "Request response" at bounding box center [601, 74] width 20 height 20
checkbox input "true"
click at [615, 106] on span "Send" at bounding box center [634, 104] width 63 height 12
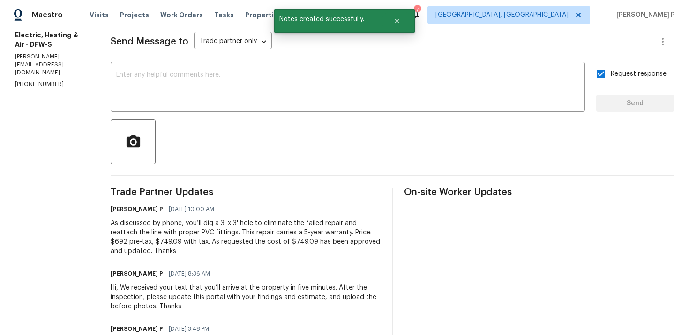
scroll to position [0, 0]
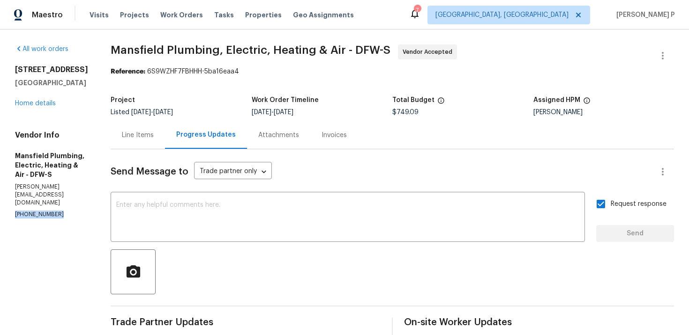
drag, startPoint x: 51, startPoint y: 192, endPoint x: 4, endPoint y: 192, distance: 46.8
copy p "(817) 374-7203"
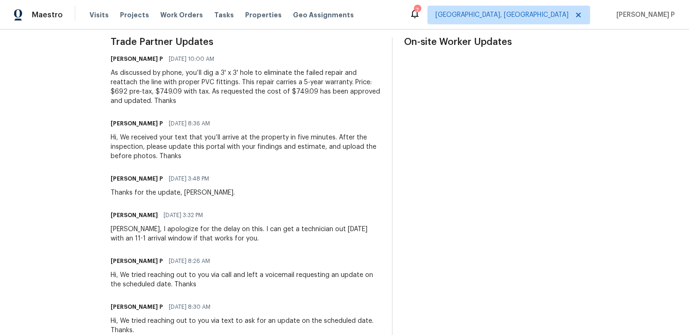
scroll to position [289, 0]
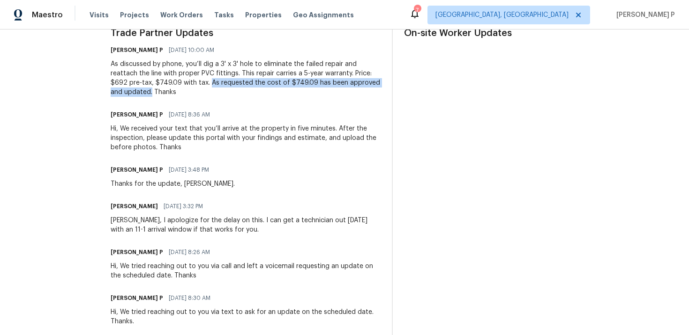
drag, startPoint x: 230, startPoint y: 84, endPoint x: 204, endPoint y: 91, distance: 27.2
click at [204, 91] on div "As discussed by phone, you’ll dig a 3' x 3' hole to eliminate the failed repair…" at bounding box center [246, 77] width 270 height 37
copy div "As requested the cost of $749.09 has been approved and updated."
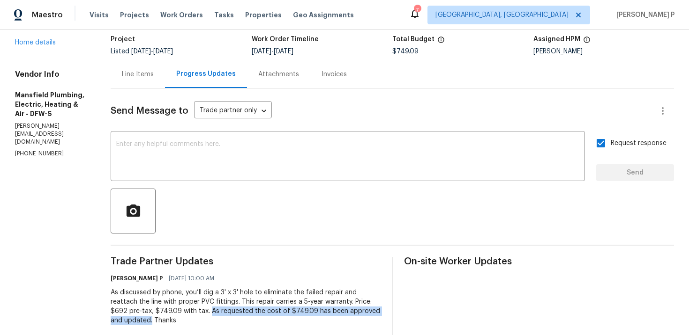
scroll to position [122, 0]
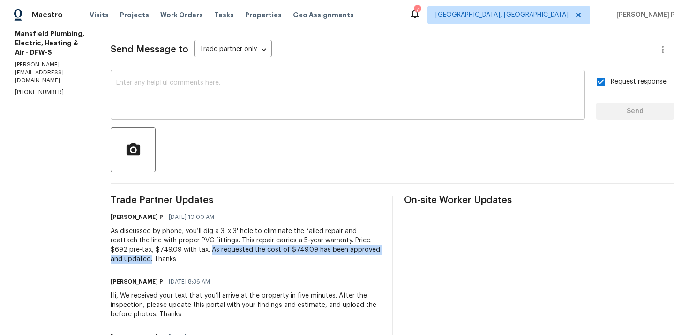
click at [161, 92] on textarea at bounding box center [347, 96] width 463 height 33
paste textarea "Please continue with the work order. Thanks"
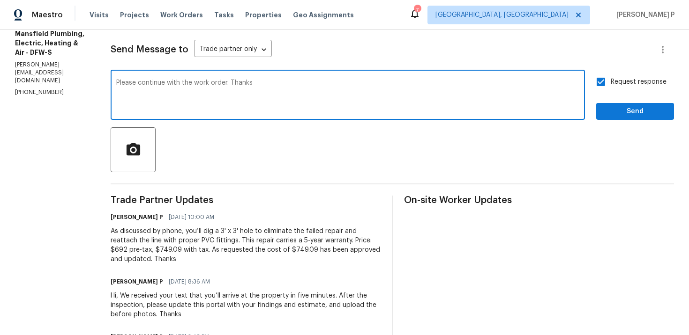
type textarea "Please continue with the work order. Thanks"
click at [656, 111] on span "Send" at bounding box center [634, 112] width 63 height 12
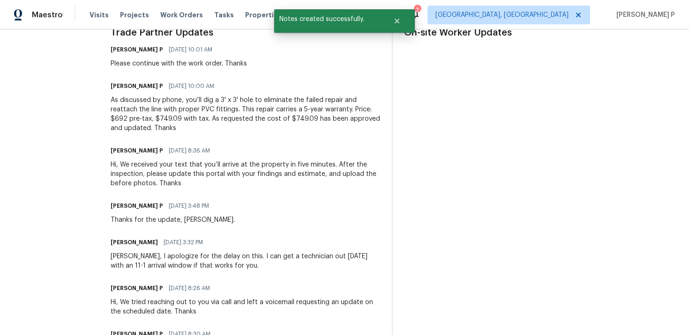
scroll to position [301, 0]
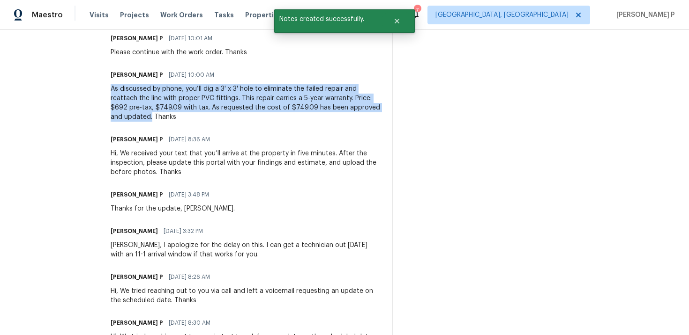
drag, startPoint x: 131, startPoint y: 89, endPoint x: 204, endPoint y: 120, distance: 79.1
click at [204, 120] on div "All work orders 12129 Angel Food Ln Fort Worth, TX 76244 Home details Vendor In…" at bounding box center [344, 140] width 689 height 824
copy div "As discussed by phone, you’ll dig a 3' x 3' hole to eliminate the failed repair…"
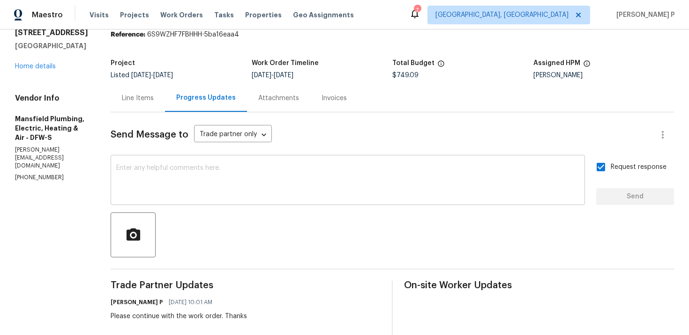
scroll to position [0, 0]
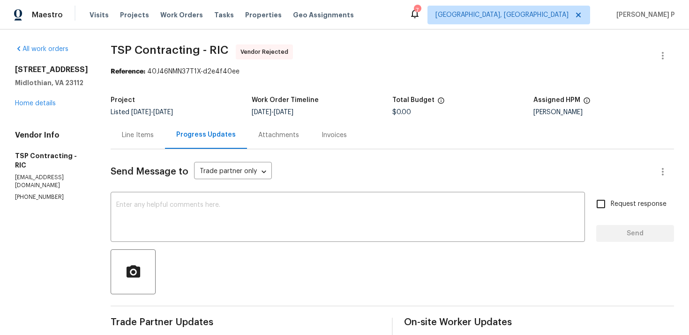
click at [141, 140] on div "Line Items" at bounding box center [138, 135] width 32 height 9
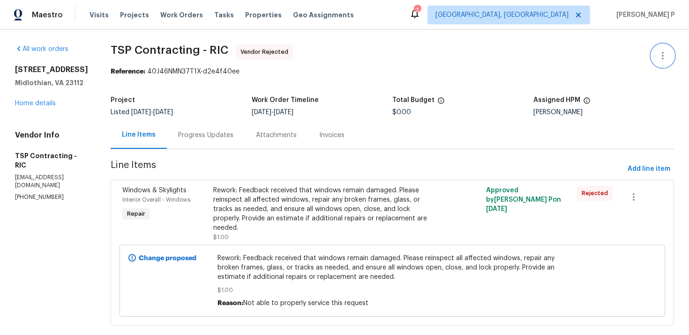
click at [666, 53] on icon "button" at bounding box center [662, 55] width 11 height 11
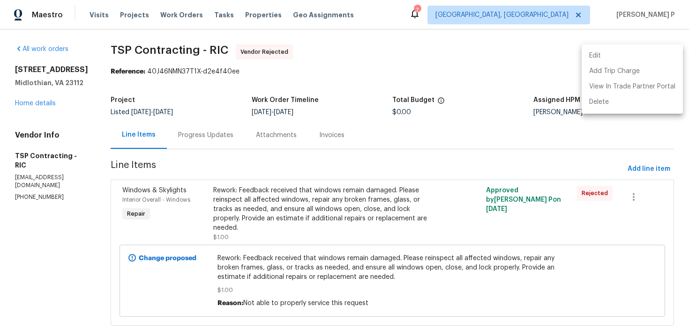
click at [621, 54] on li "Edit" at bounding box center [631, 55] width 101 height 15
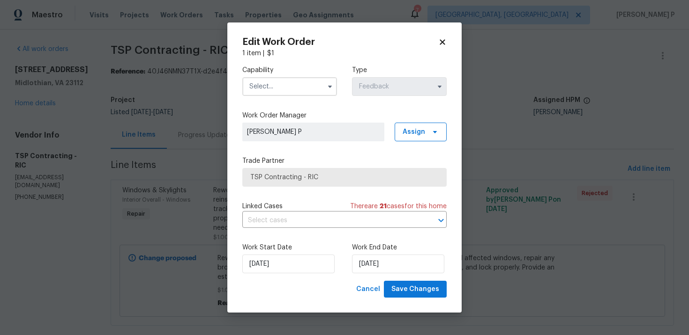
click at [292, 84] on input "text" at bounding box center [289, 86] width 95 height 19
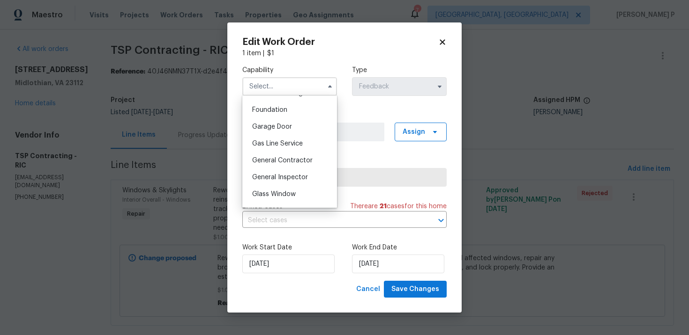
scroll to position [415, 0]
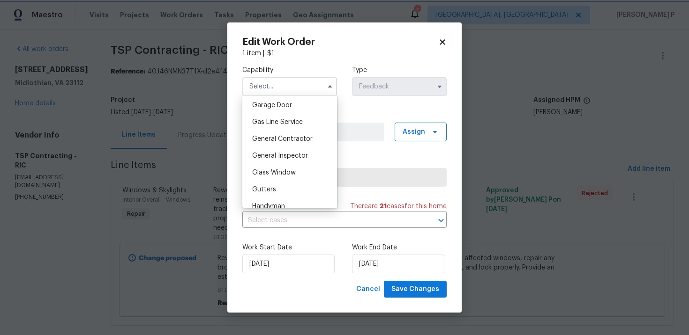
click at [442, 42] on icon at bounding box center [441, 41] width 5 height 5
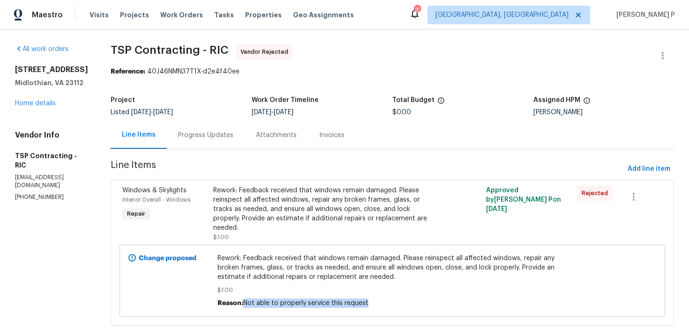
drag, startPoint x: 245, startPoint y: 302, endPoint x: 433, endPoint y: 299, distance: 187.4
click at [432, 299] on div "Reason: Not able to properly service this request" at bounding box center [392, 303] width 350 height 9
copy span "Not able to properly service this request"
click at [121, 44] on span "TSP Contracting - RIC" at bounding box center [170, 49] width 118 height 11
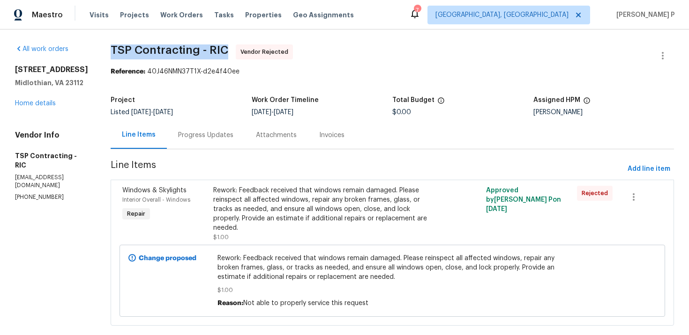
drag, startPoint x: 112, startPoint y: 47, endPoint x: 230, endPoint y: 46, distance: 117.6
click at [230, 46] on span "TSP Contracting - RIC Vendor Rejected" at bounding box center [381, 55] width 541 height 22
copy span "TSP Contracting - RIC"
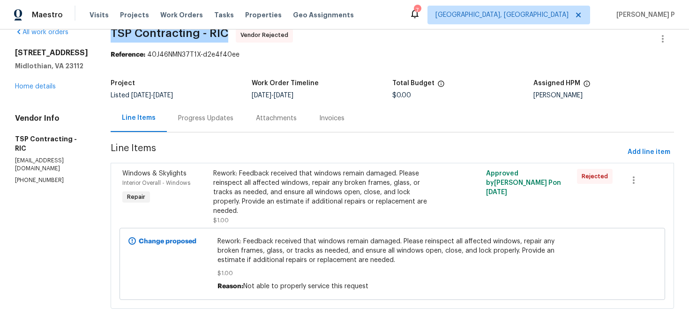
scroll to position [0, 0]
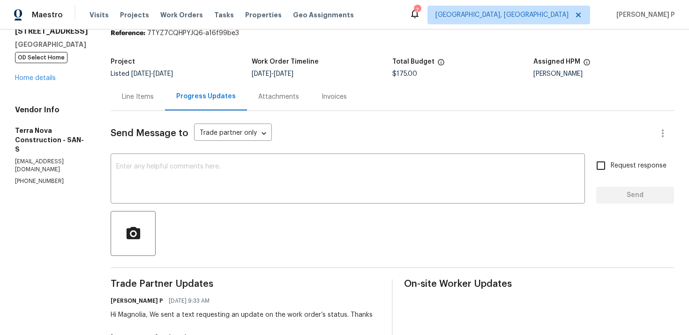
scroll to position [36, 0]
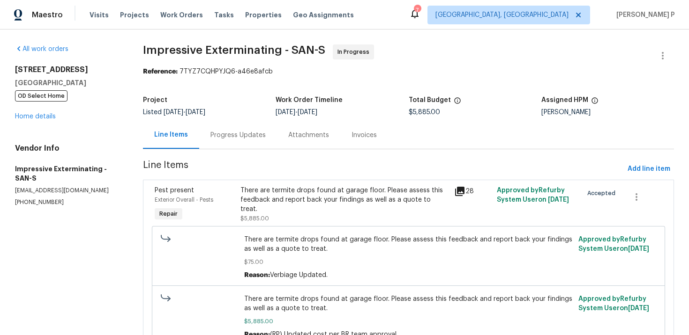
click at [244, 134] on div "Progress Updates" at bounding box center [237, 135] width 55 height 9
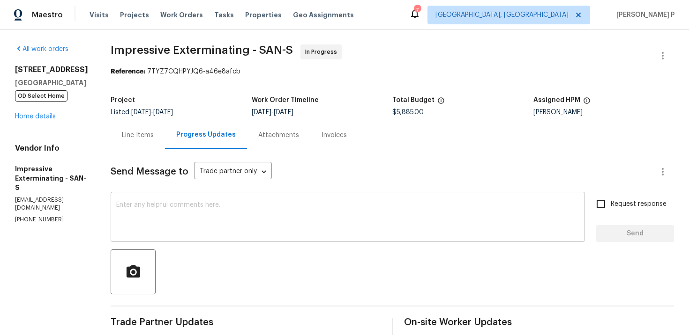
click at [193, 221] on textarea at bounding box center [347, 218] width 463 height 33
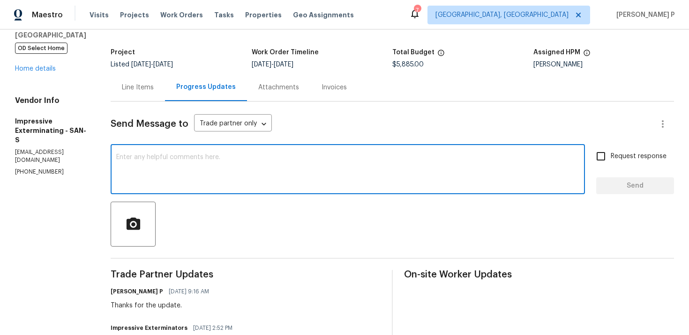
scroll to position [147, 0]
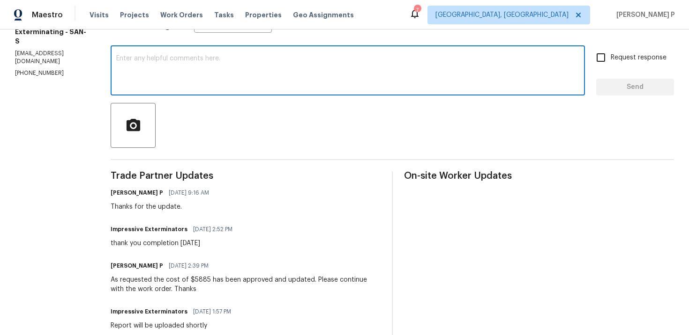
click at [207, 61] on textarea at bounding box center [347, 71] width 463 height 33
click at [202, 74] on textarea at bounding box center [347, 71] width 463 height 33
paste textarea "Could you please confirm if the work order is still scheduled as planned for [D…"
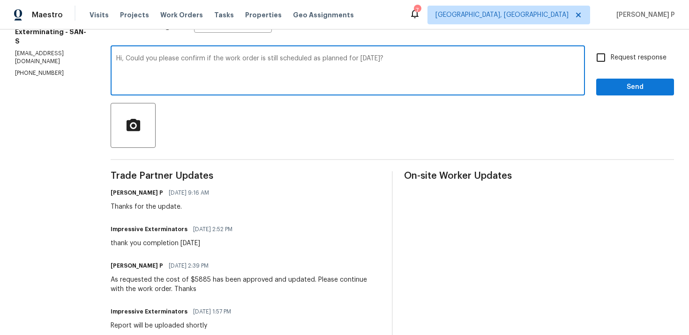
type textarea "Hi, Could you please confirm if the work order is still scheduled as planned fo…"
click at [603, 57] on input "Request response" at bounding box center [601, 58] width 20 height 20
checkbox input "true"
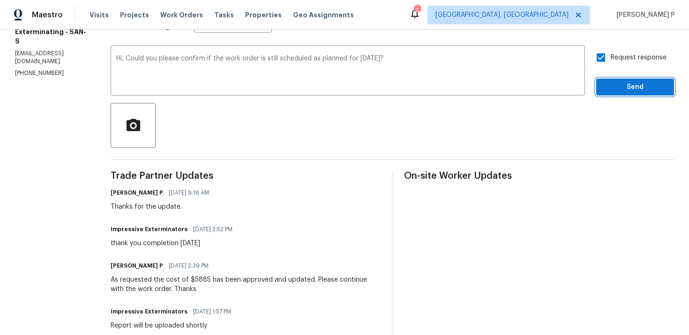
click at [617, 87] on span "Send" at bounding box center [634, 87] width 63 height 12
